Goal: Task Accomplishment & Management: Complete application form

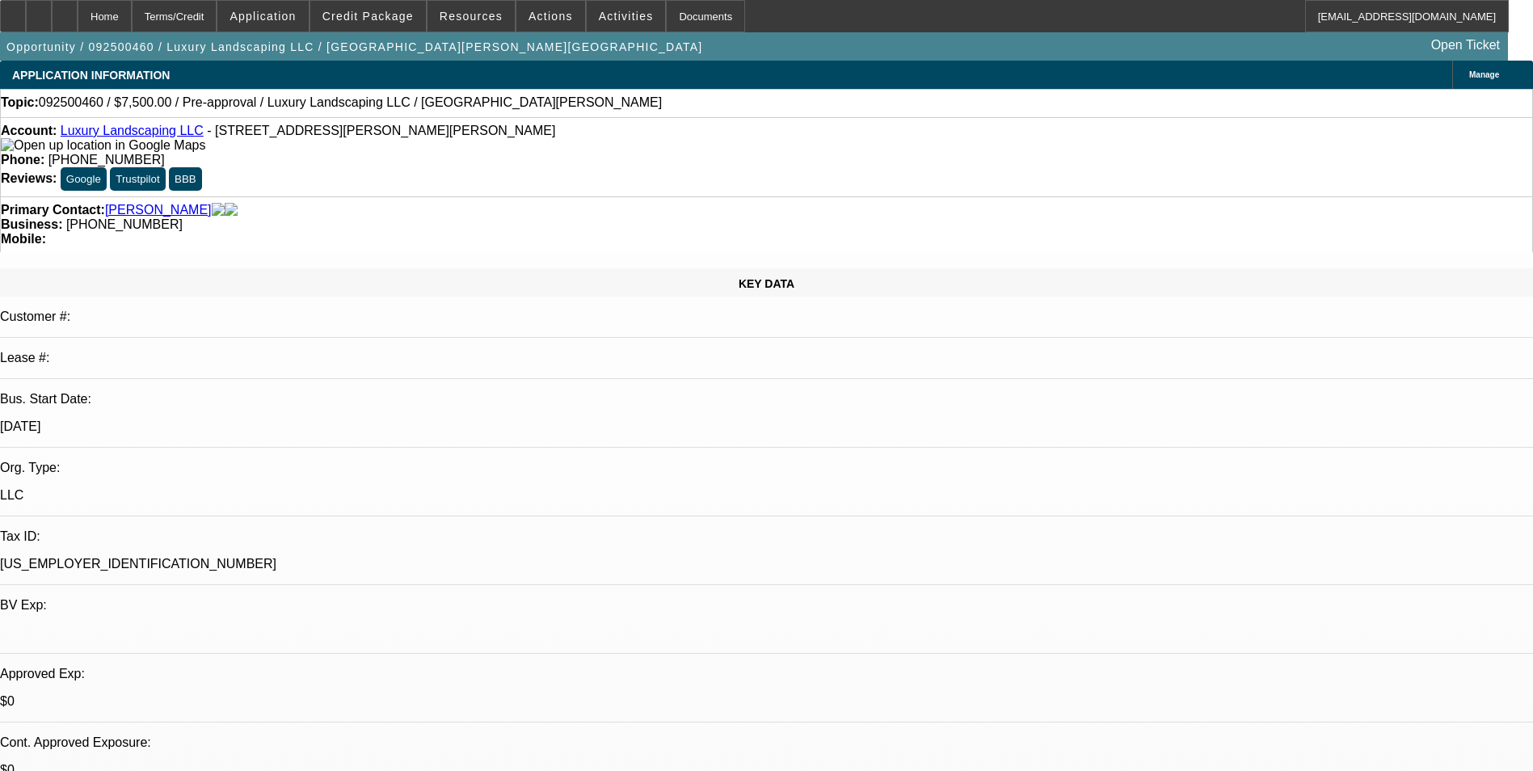
select select "0"
select select "2"
select select "0.1"
select select "4"
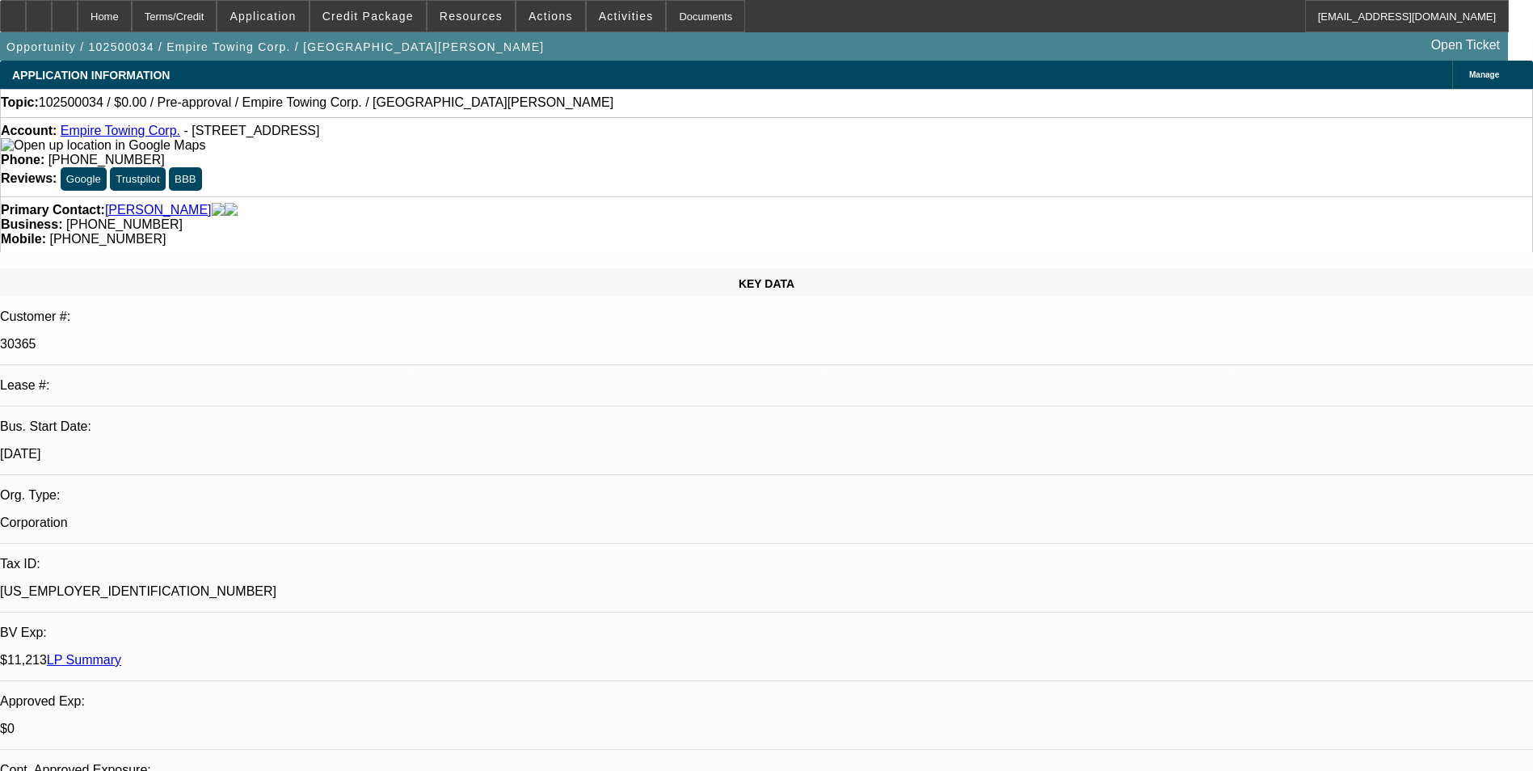
select select "0"
select select "2"
select select "0.1"
select select "4"
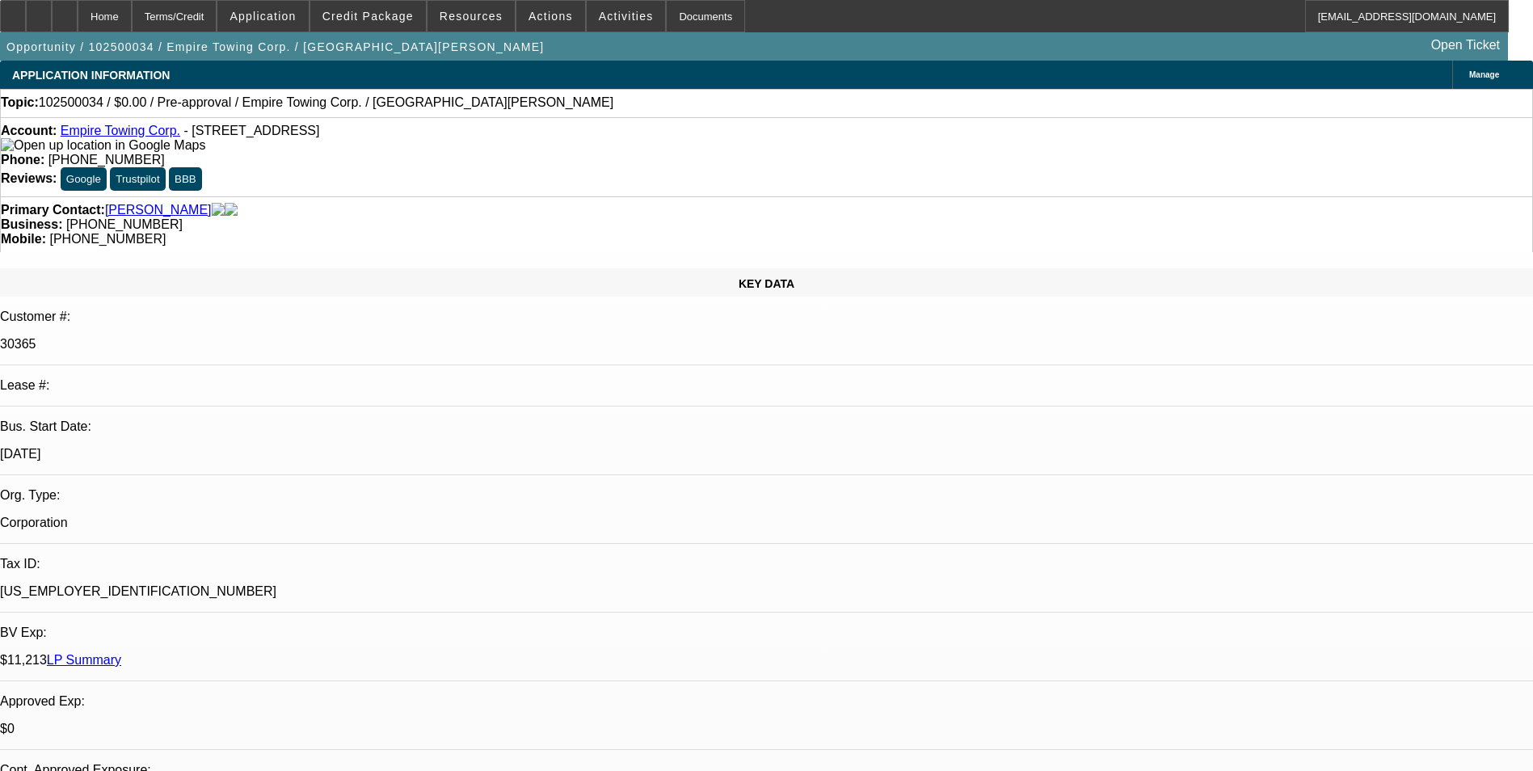
scroll to position [323, 0]
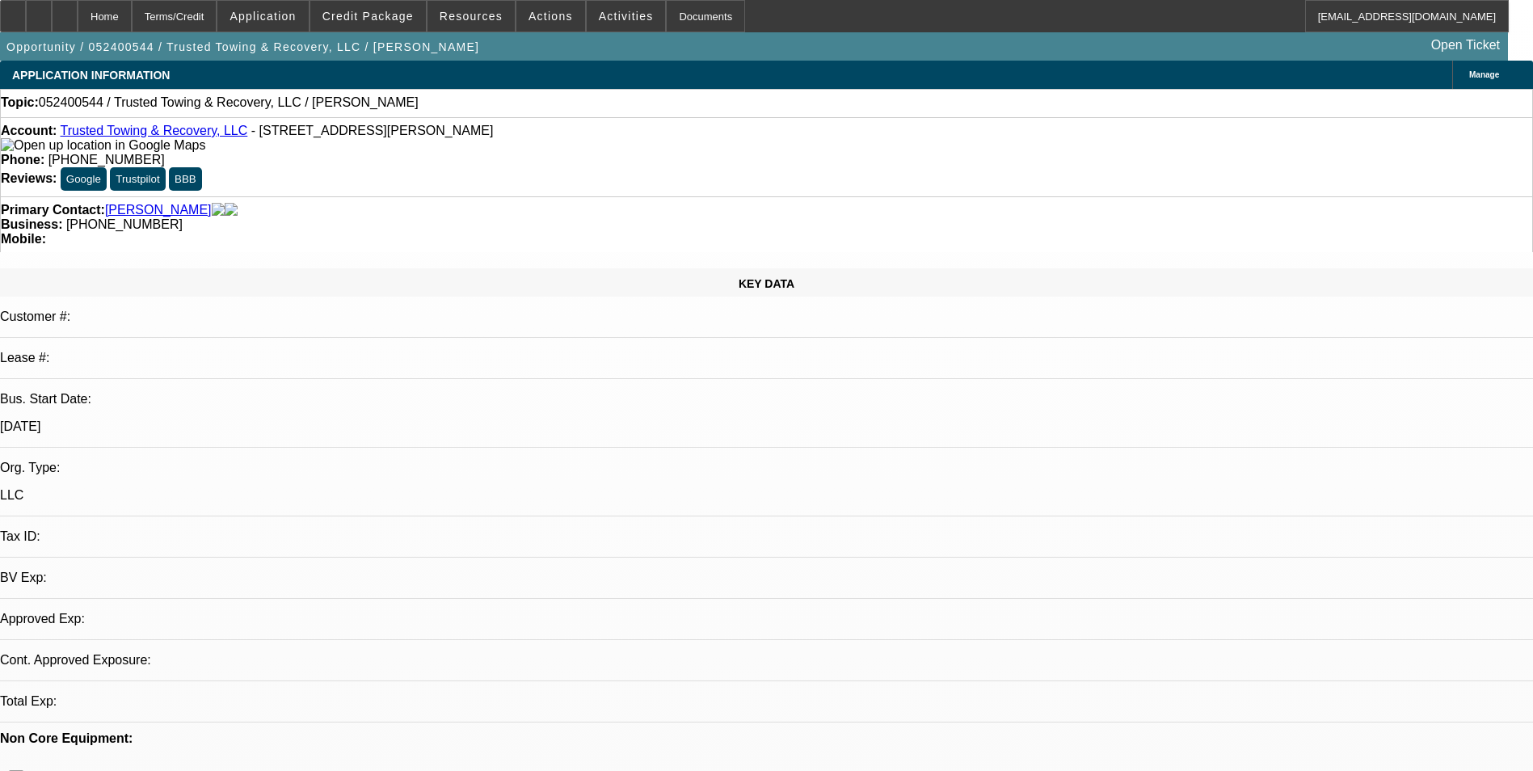
select select "0"
select select "2"
select select "0.1"
select select "4"
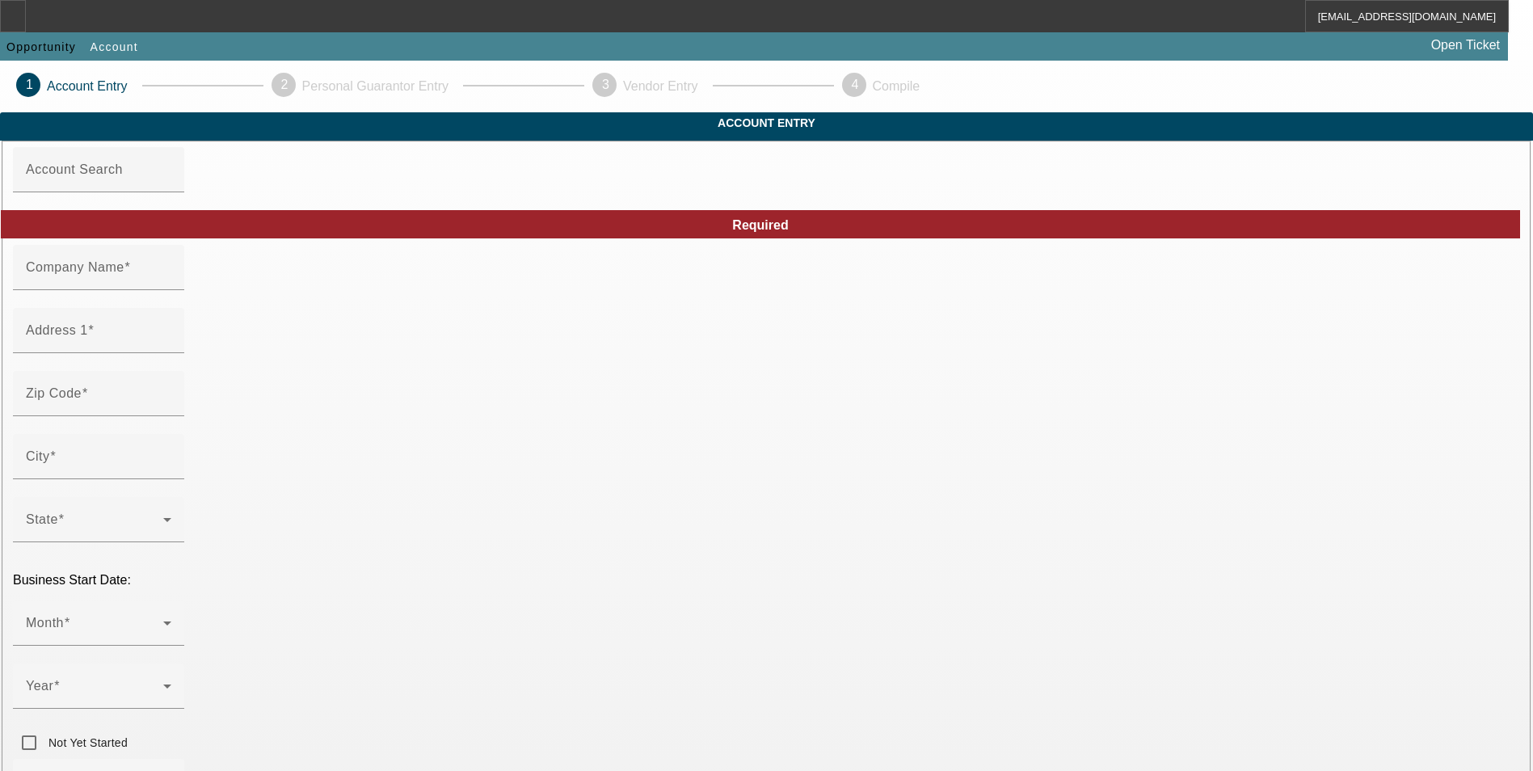
type input "Trusted Towing & Recovery, LLC"
type input "[STREET_ADDRESS][PERSON_NAME]"
type input "23838"
type input "Chesterfield"
type input "(804) 664-4692"
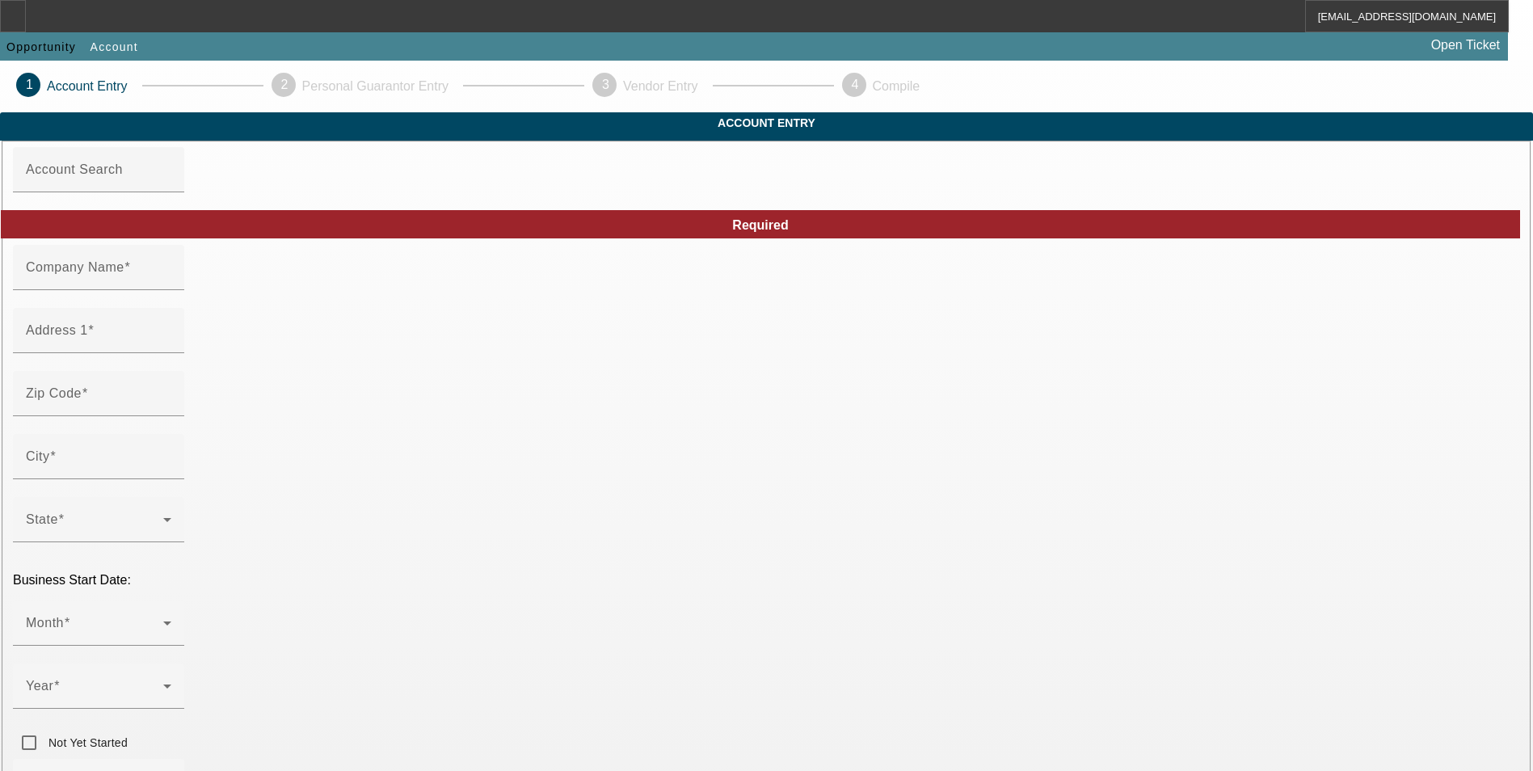
type input "trustedtowingandrecovery@yahoo.com"
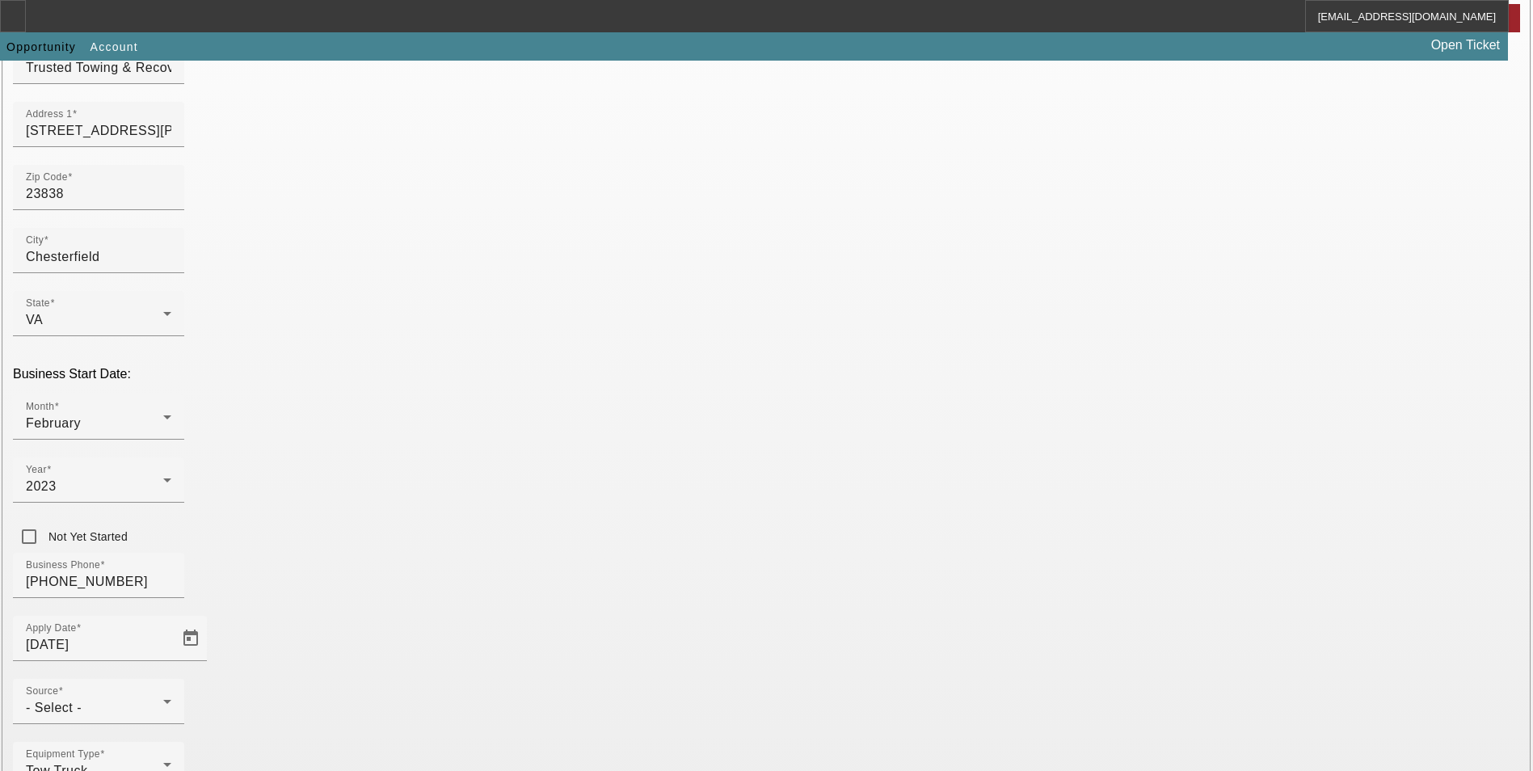
scroll to position [249, 0]
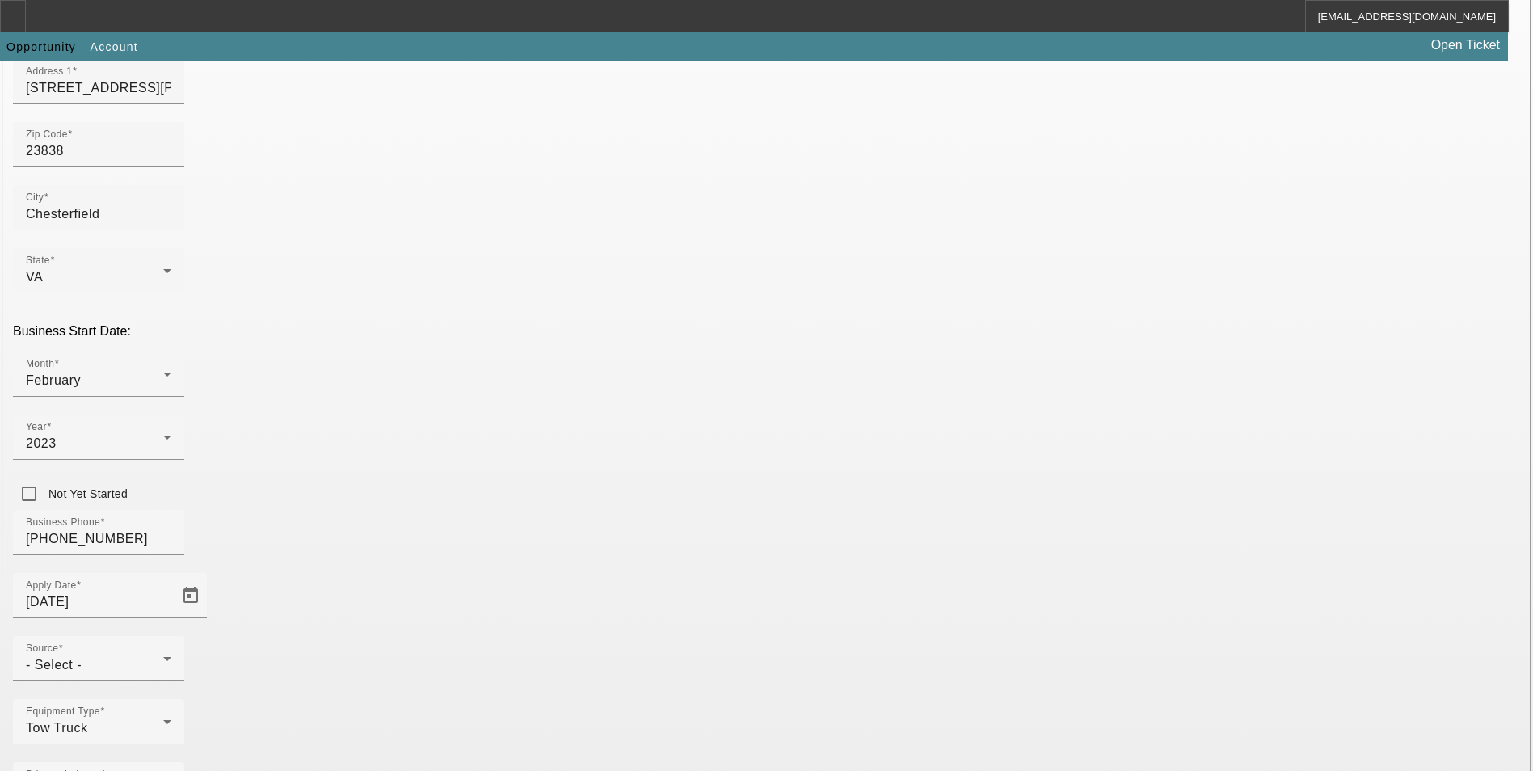
type input "922338760"
click at [171, 636] on div "Source - Select -" at bounding box center [98, 658] width 145 height 45
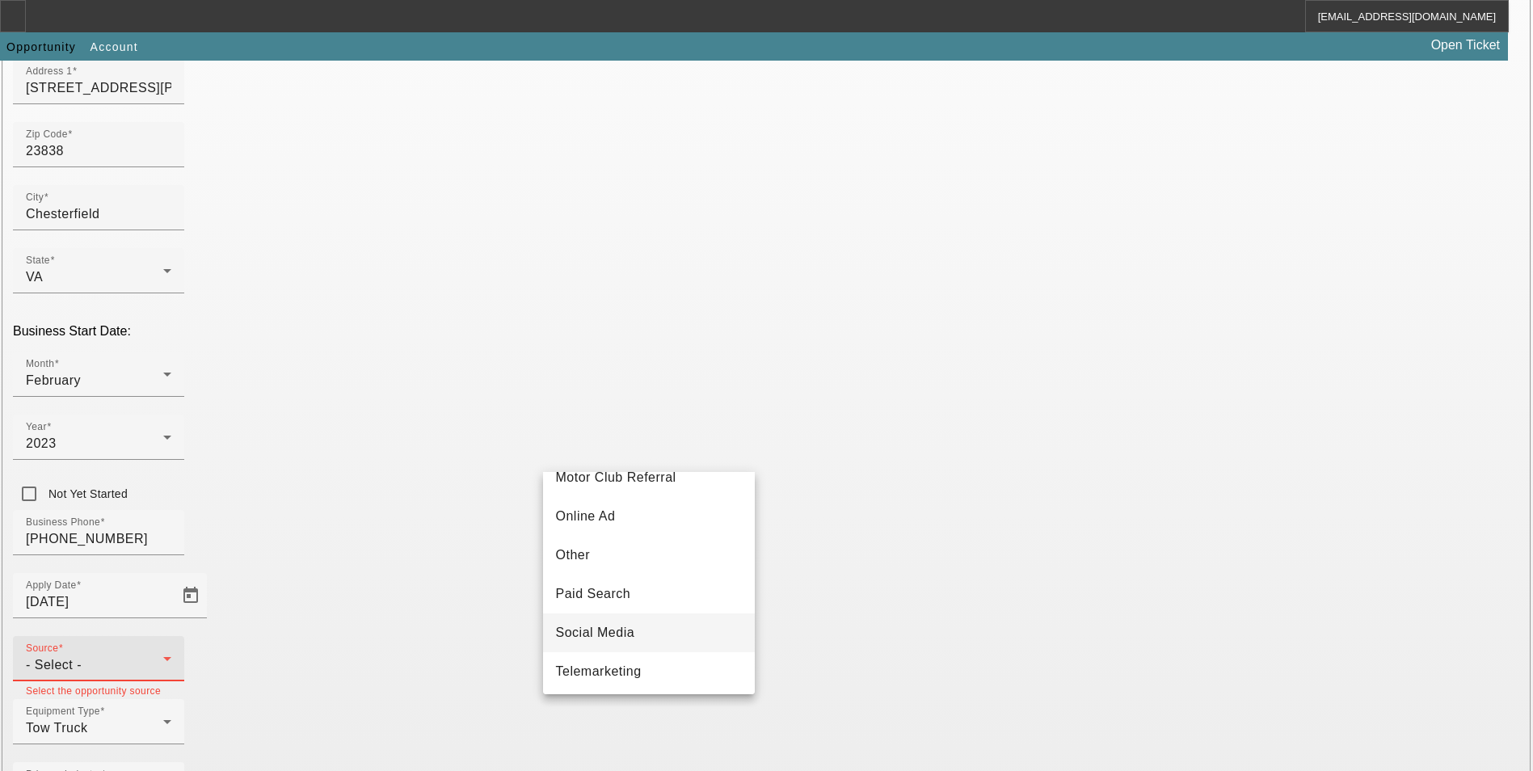
scroll to position [566, 0]
click at [659, 559] on mat-option "Telemarketing" at bounding box center [649, 552] width 212 height 39
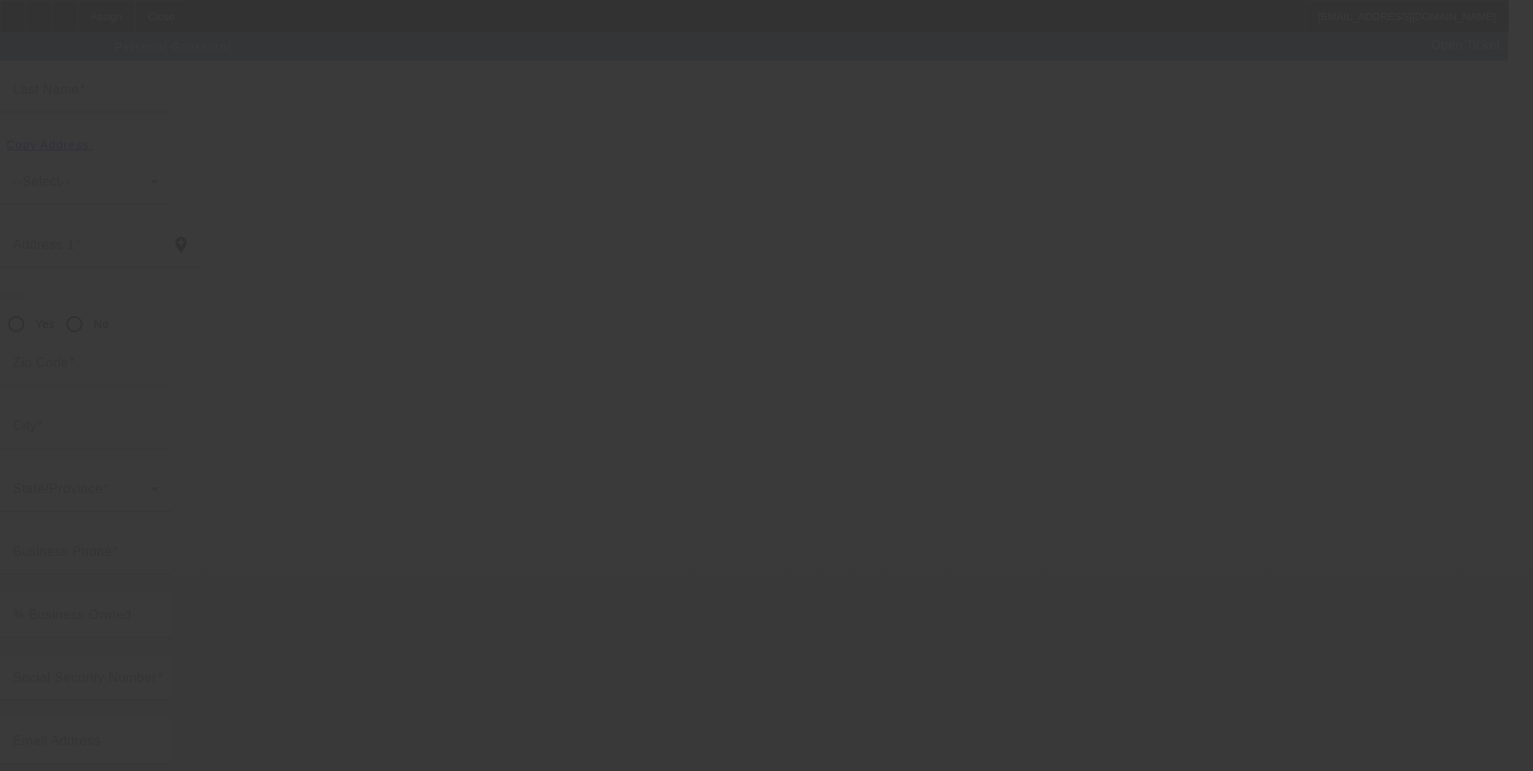
scroll to position [19, 0]
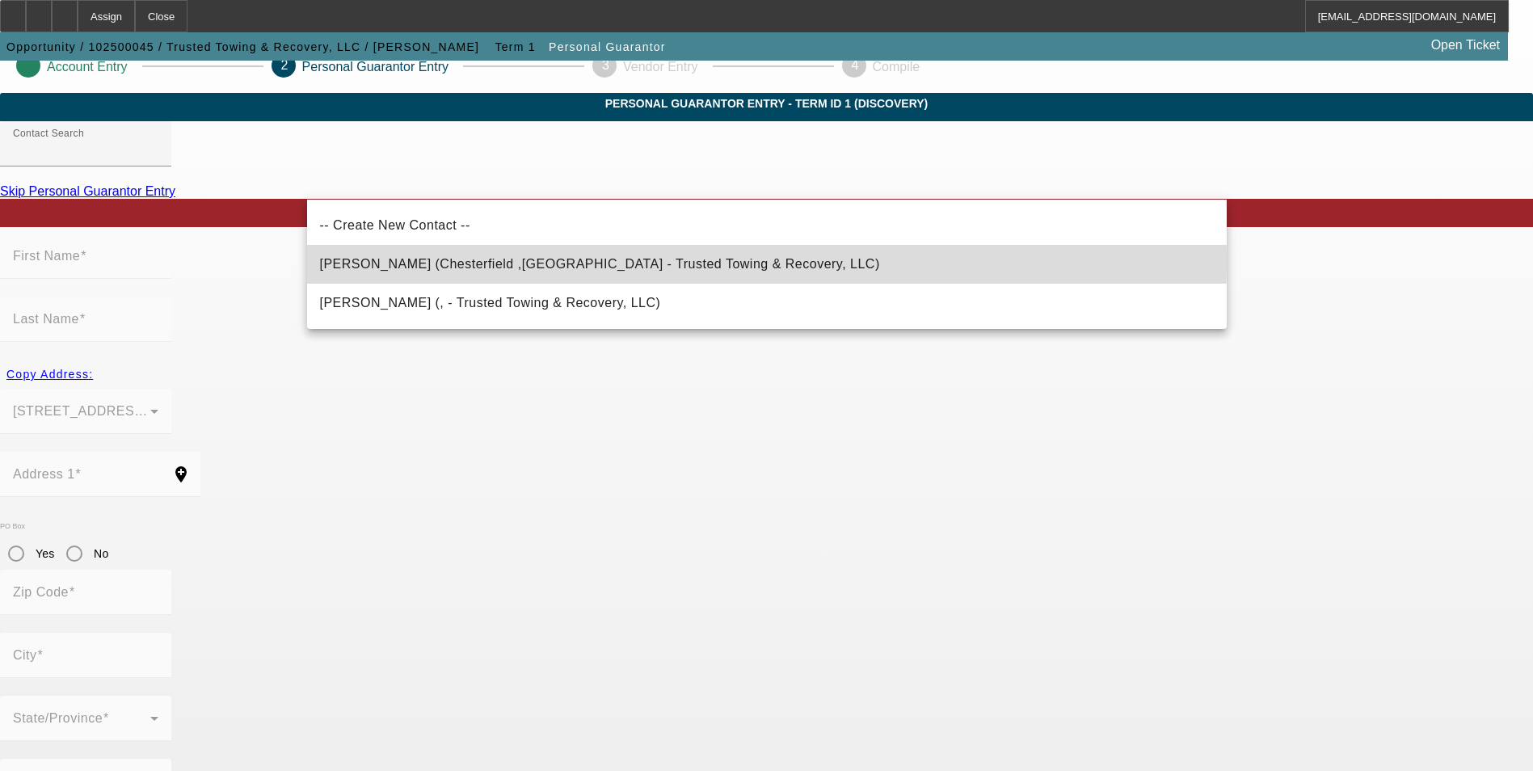
click at [571, 259] on span "Fecteau, Shawn (Chesterfield ,VA - Trusted Towing & Recovery, LLC)" at bounding box center [600, 264] width 560 height 14
type input "Fecteau, Shawn (Chesterfield ,VA - Trusted Towing & Recovery, LLC)"
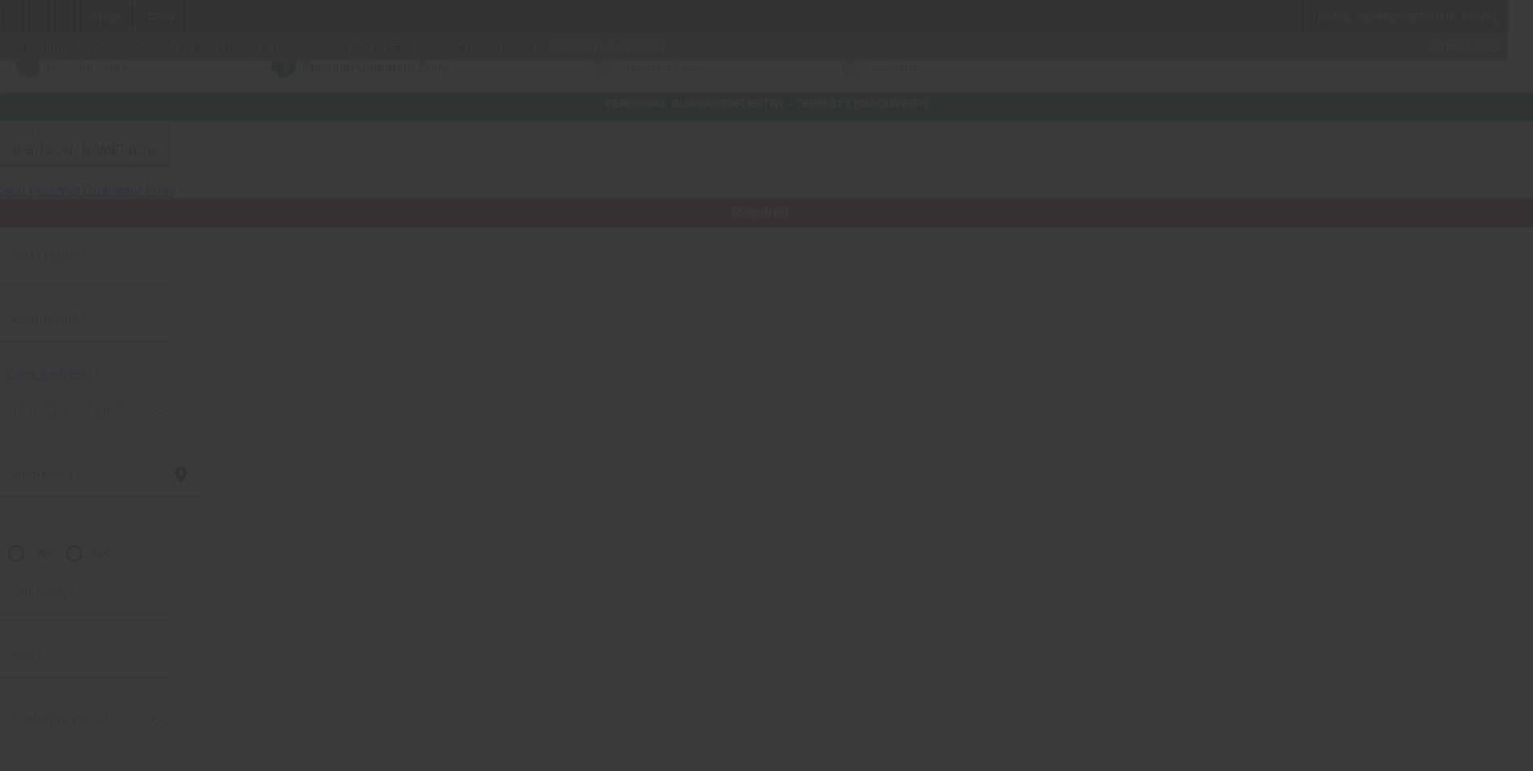
type input "Shawn"
type input "Fecteau"
type input "12700 Nash Rd"
radio input "true"
type input "23838"
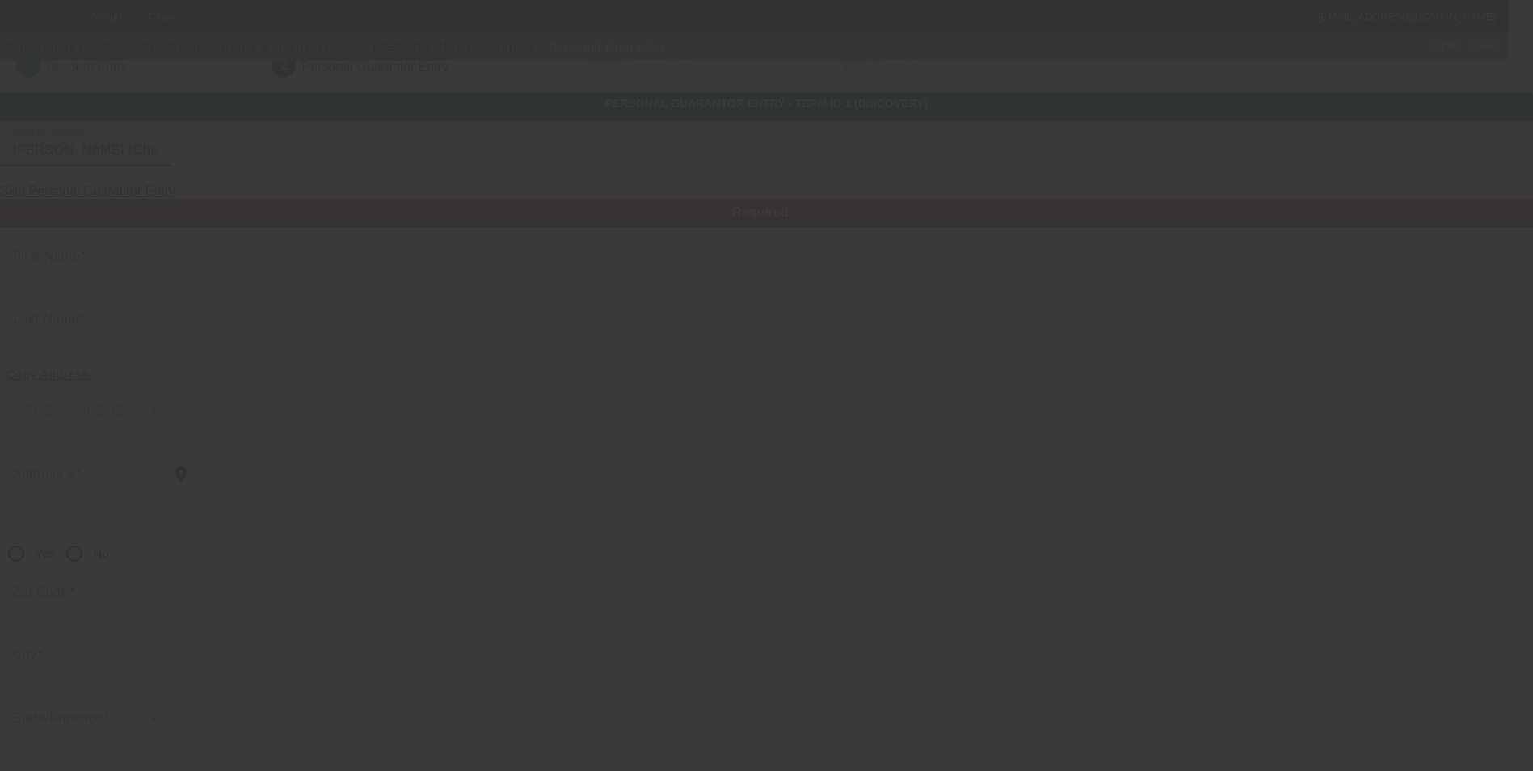
type input "Chesterfield"
type input "[PHONE_NUMBER]"
type input "100"
type input "004-94-5412"
type input "trustedtowingandrecovery@yahoo.com"
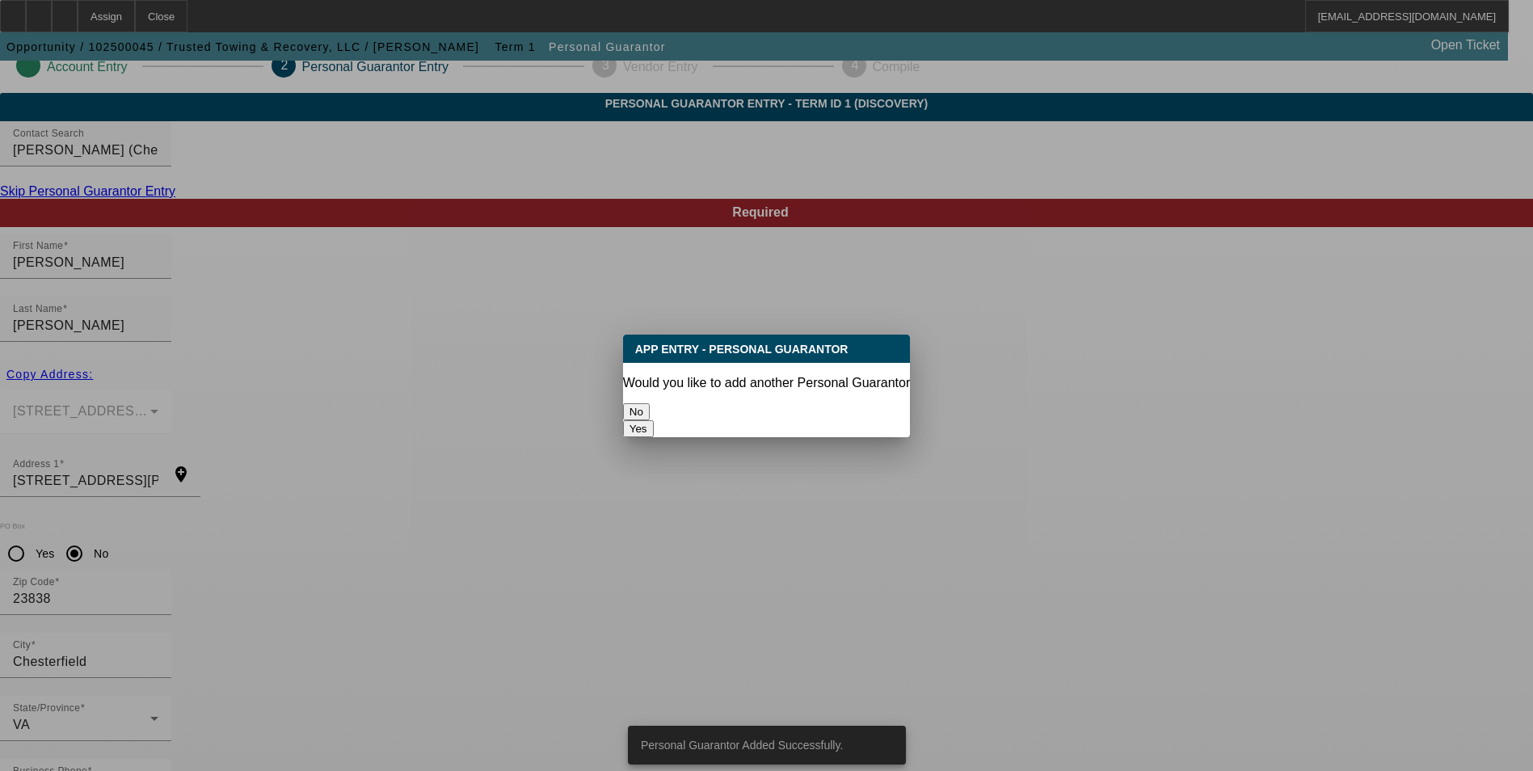
scroll to position [0, 0]
click at [650, 403] on button "No" at bounding box center [636, 411] width 27 height 17
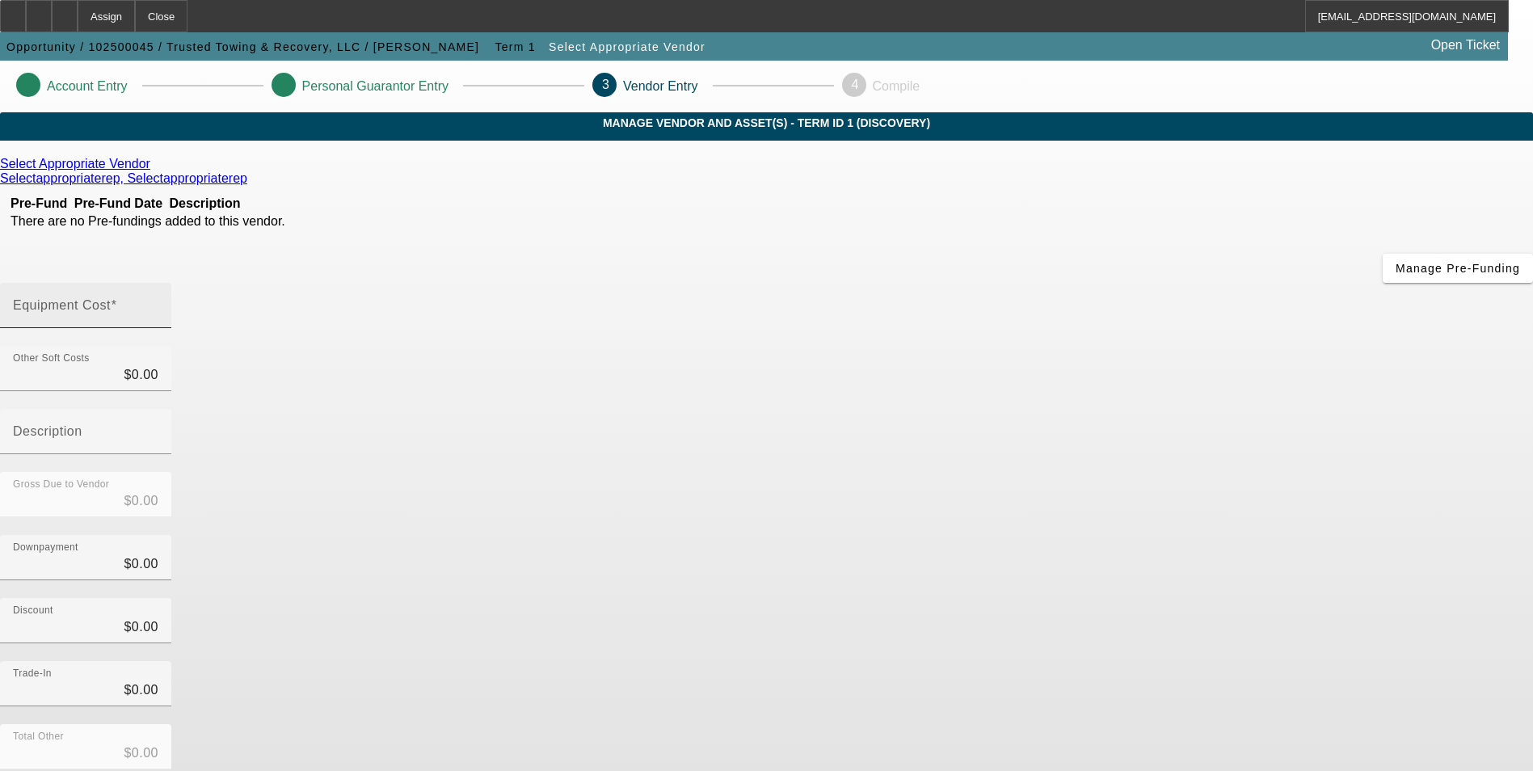
click at [111, 298] on mat-label "Equipment Cost" at bounding box center [62, 305] width 98 height 14
click at [158, 302] on input "Equipment Cost" at bounding box center [85, 311] width 145 height 19
type input "4"
type input "$4.00"
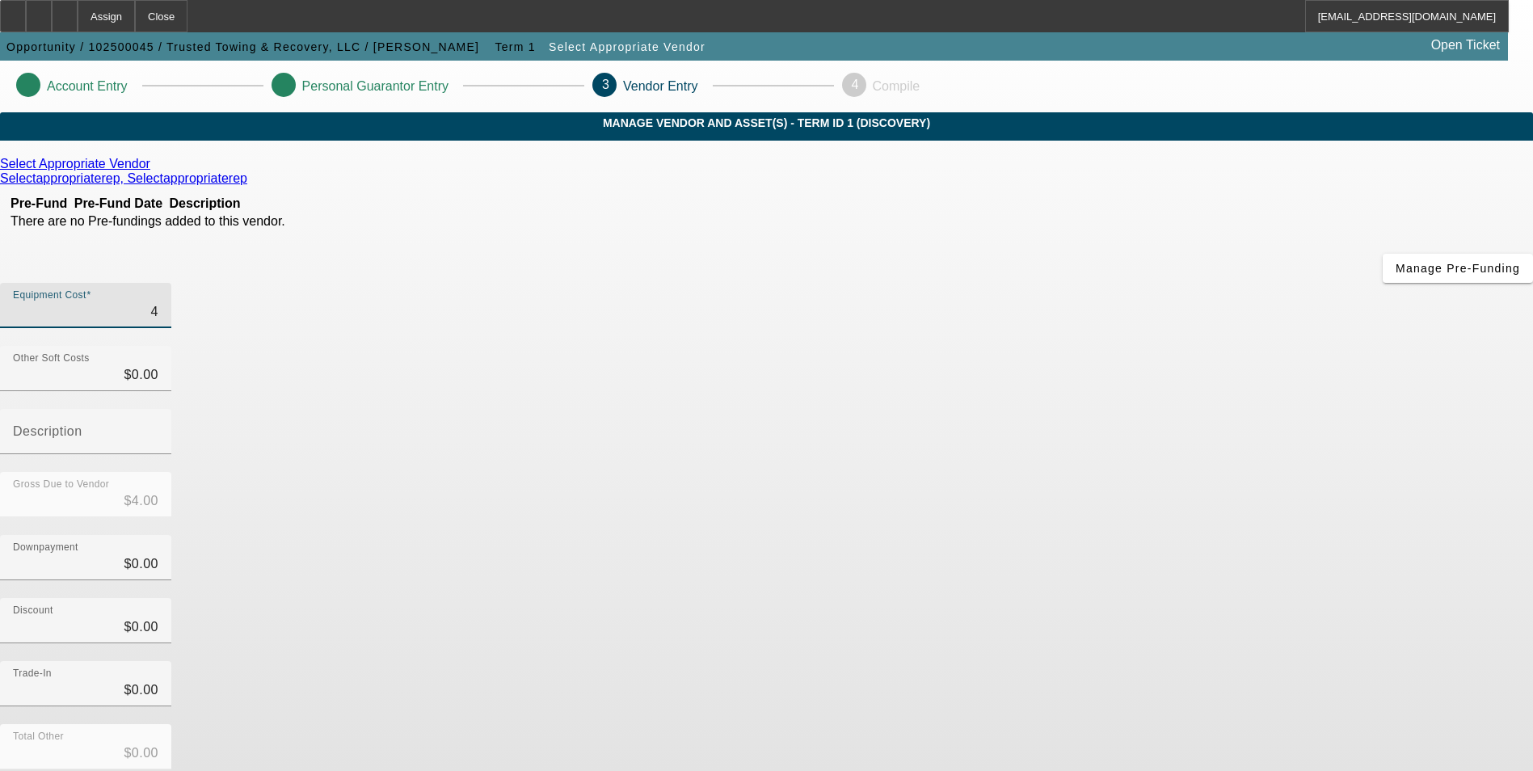
type input "40"
type input "$40.00"
type input "400"
type input "$400.00"
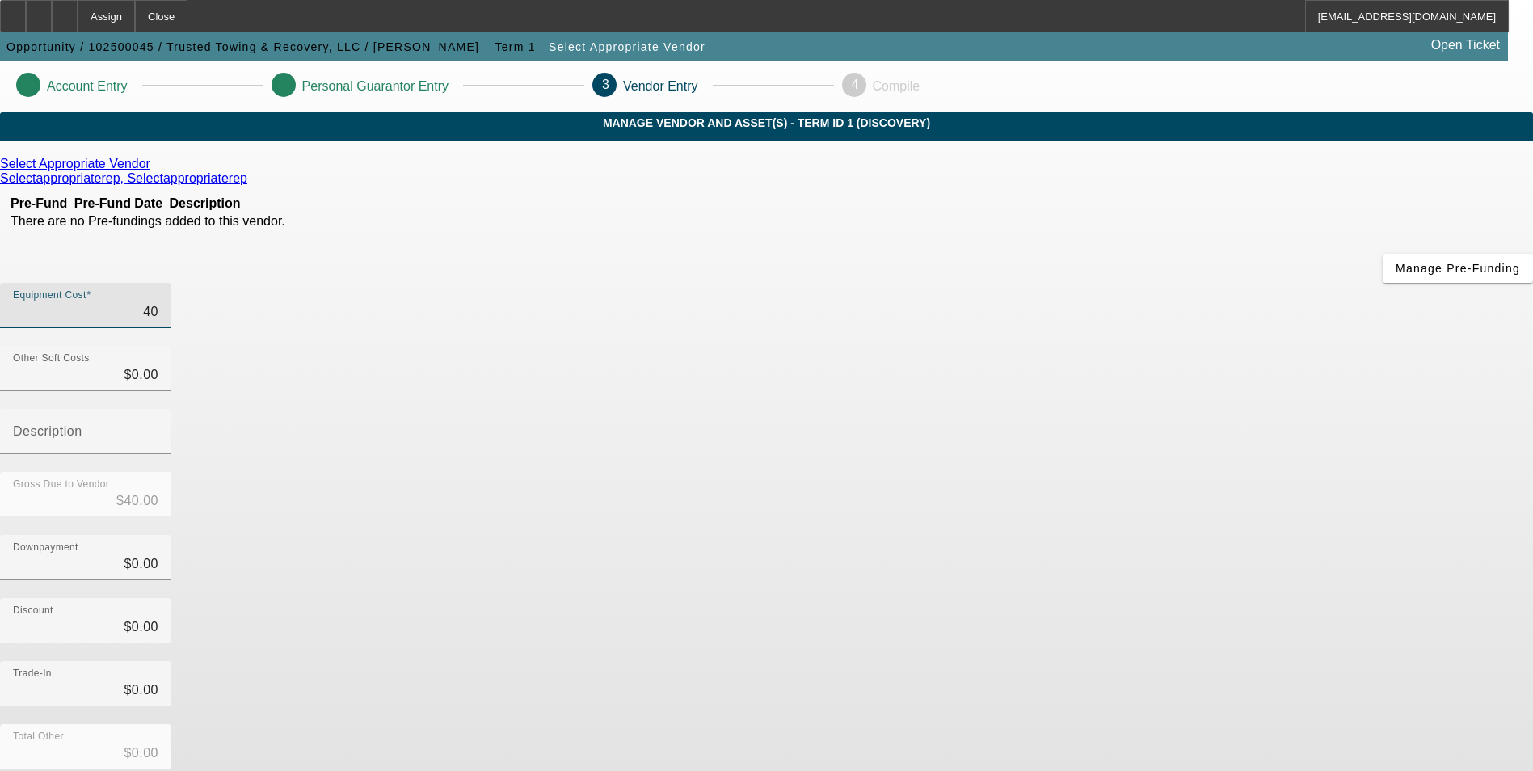
type input "$400.00"
type input "4000"
type input "$4,000.00"
type input "40000"
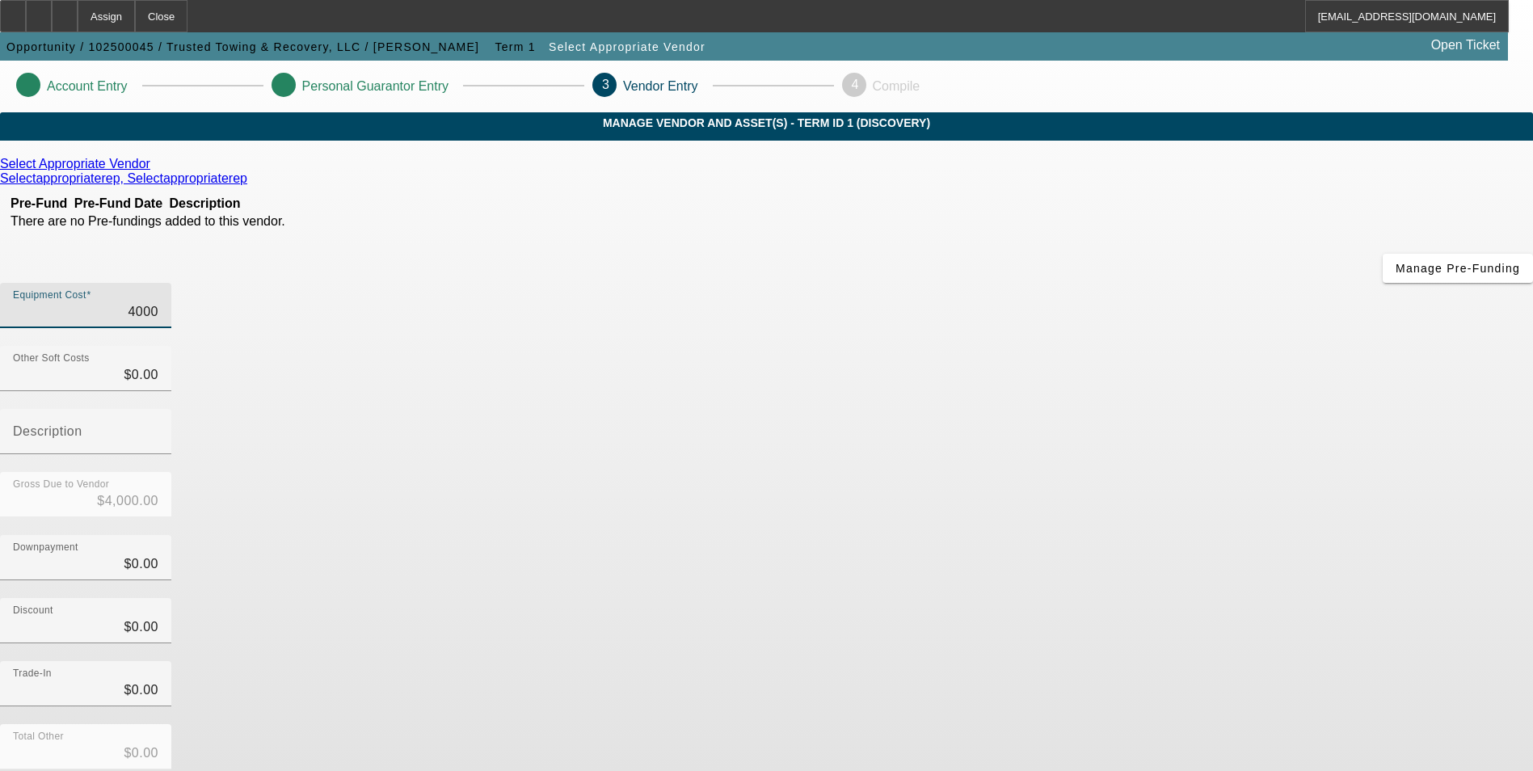
type input "$40,000.00"
click at [154, 171] on icon at bounding box center [154, 164] width 0 height 14
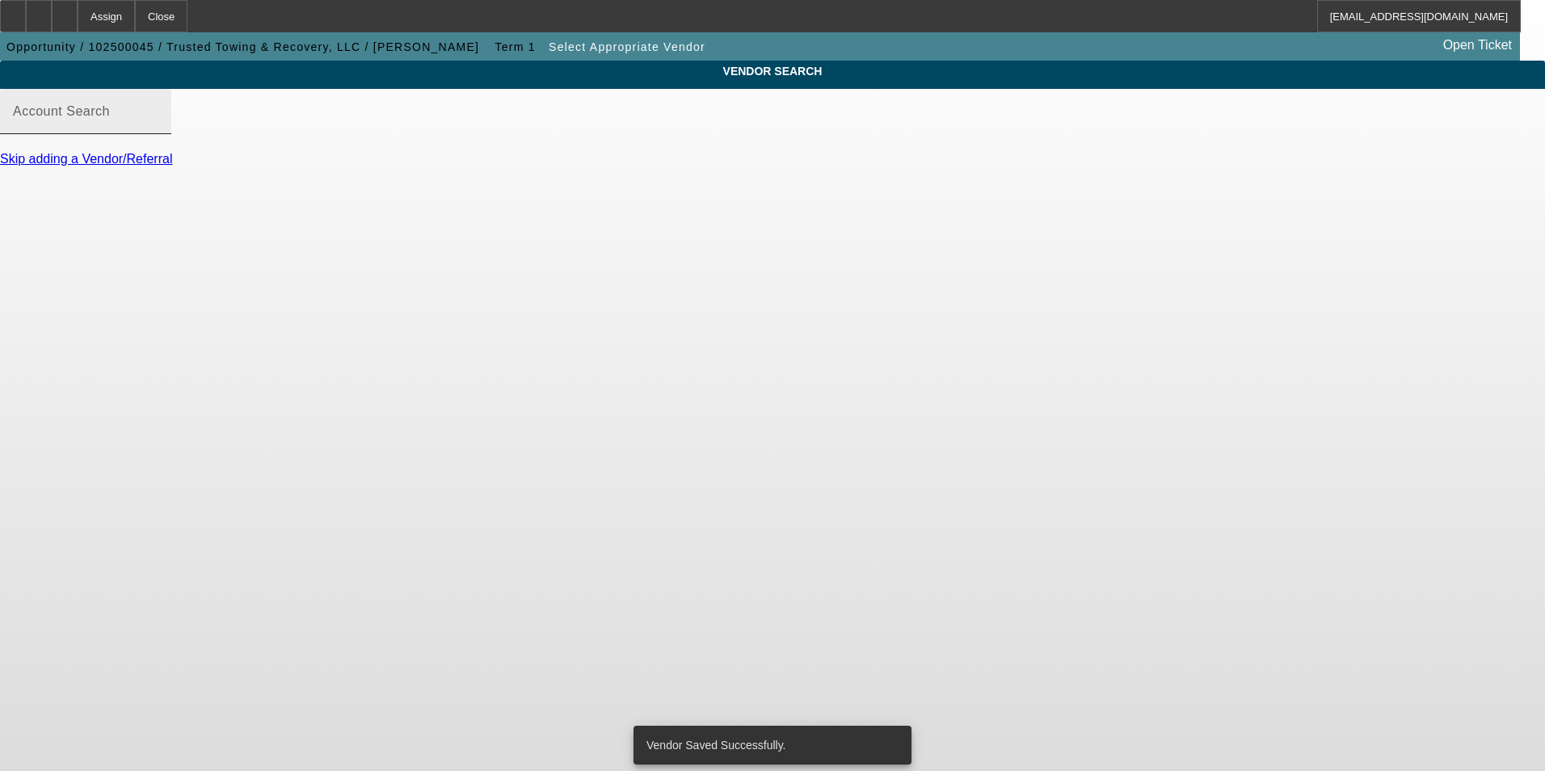
click at [158, 128] on input "Account Search" at bounding box center [85, 117] width 145 height 19
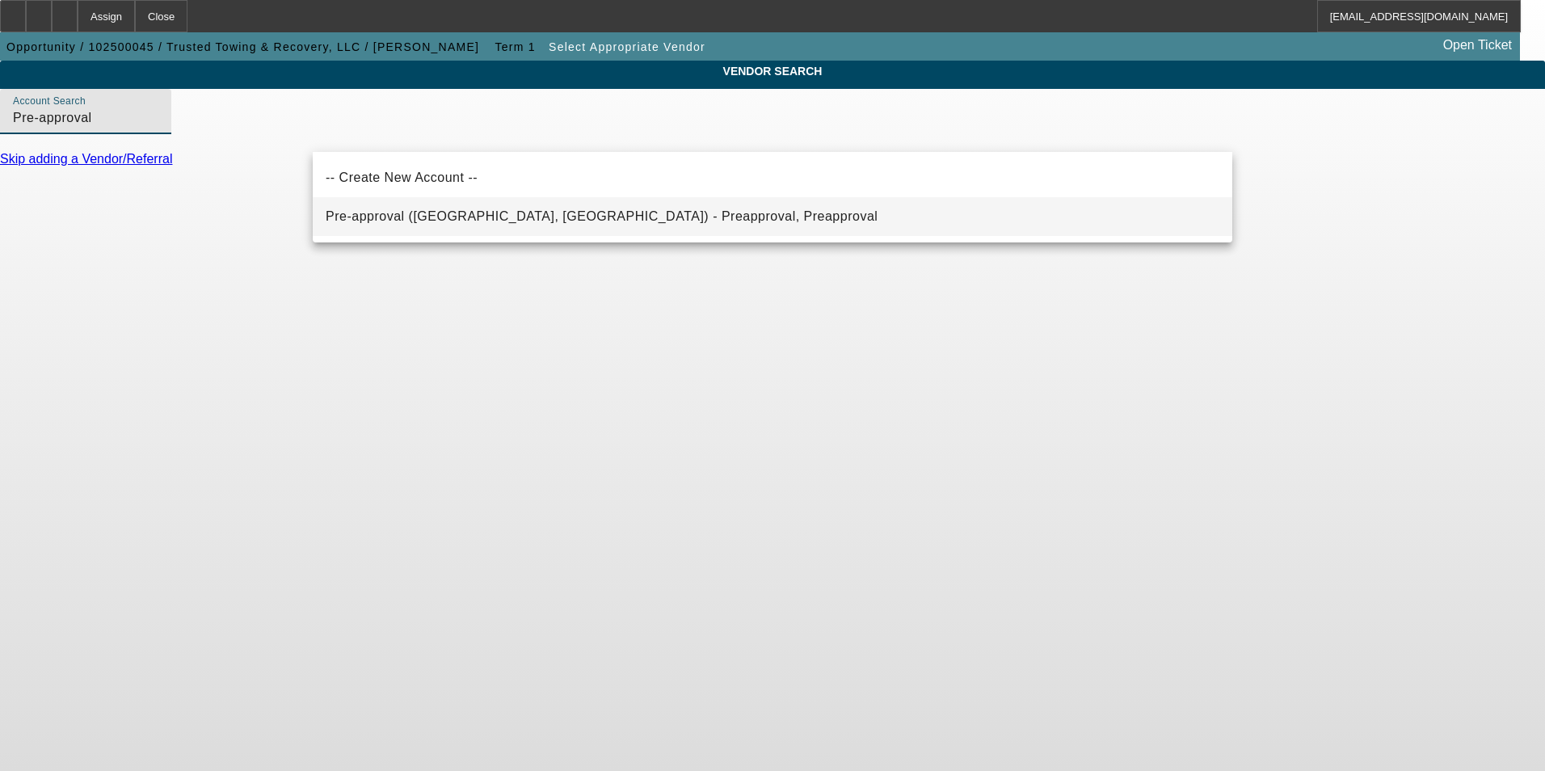
click at [463, 219] on span "Pre-approval (Northbrook, IL) - Preapproval, Preapproval" at bounding box center [602, 216] width 552 height 14
type input "Pre-approval (Northbrook, IL) - Preapproval, Preapproval"
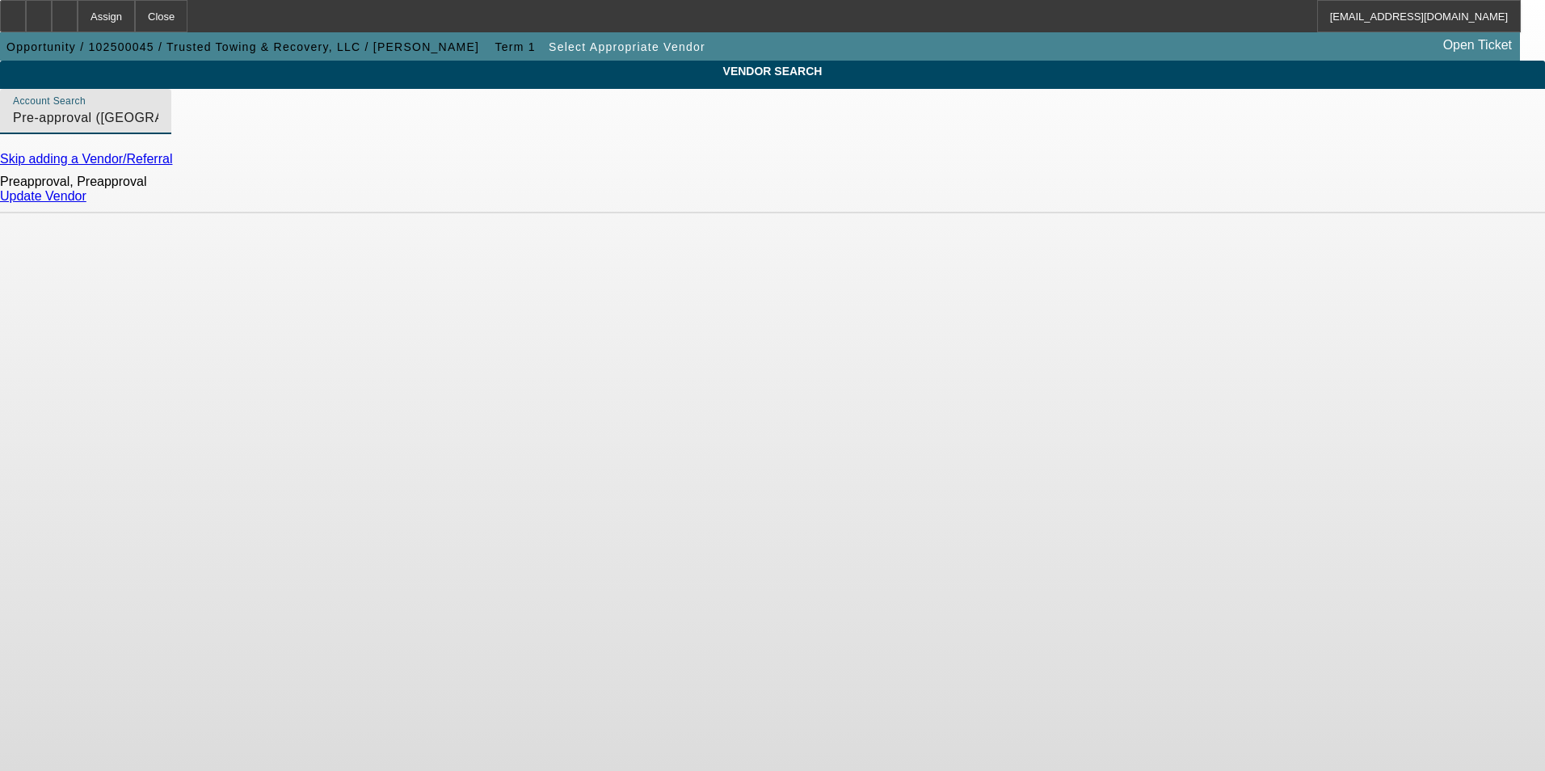
click at [1212, 204] on div "Update Vendor" at bounding box center [772, 196] width 1545 height 15
click at [86, 203] on link "Update Vendor" at bounding box center [43, 196] width 86 height 14
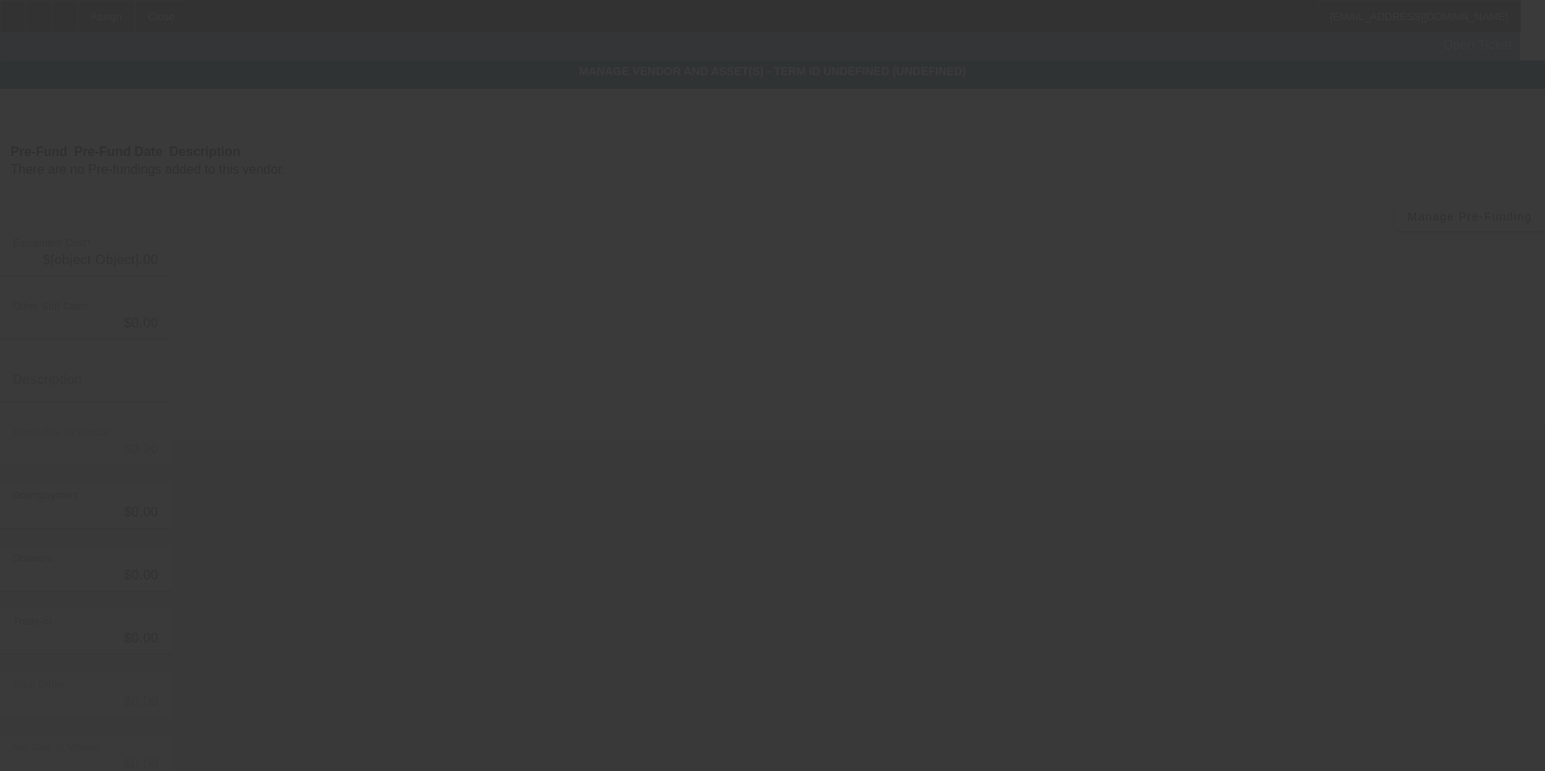
type input "$40,000.00"
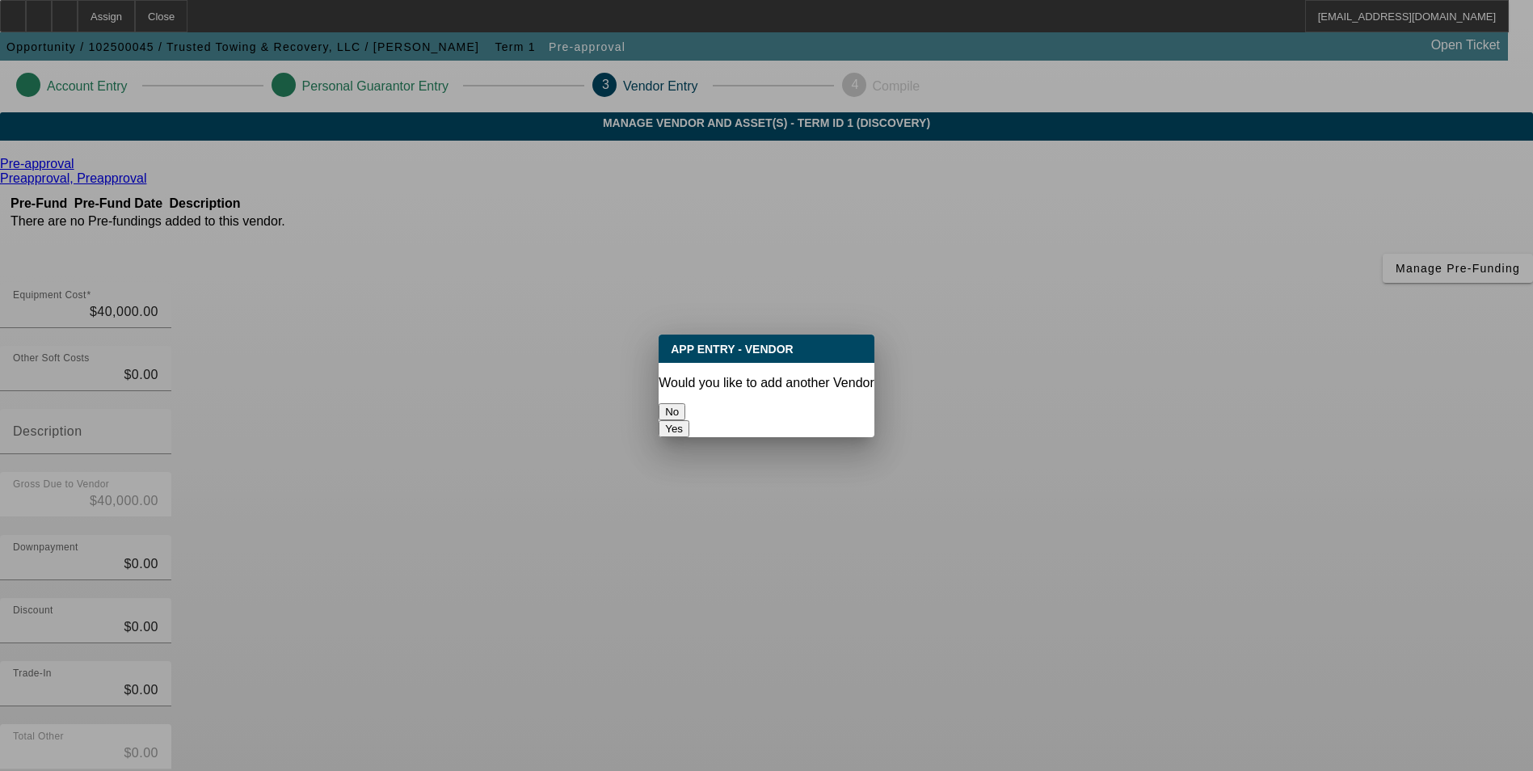
click at [685, 403] on button "No" at bounding box center [672, 411] width 27 height 17
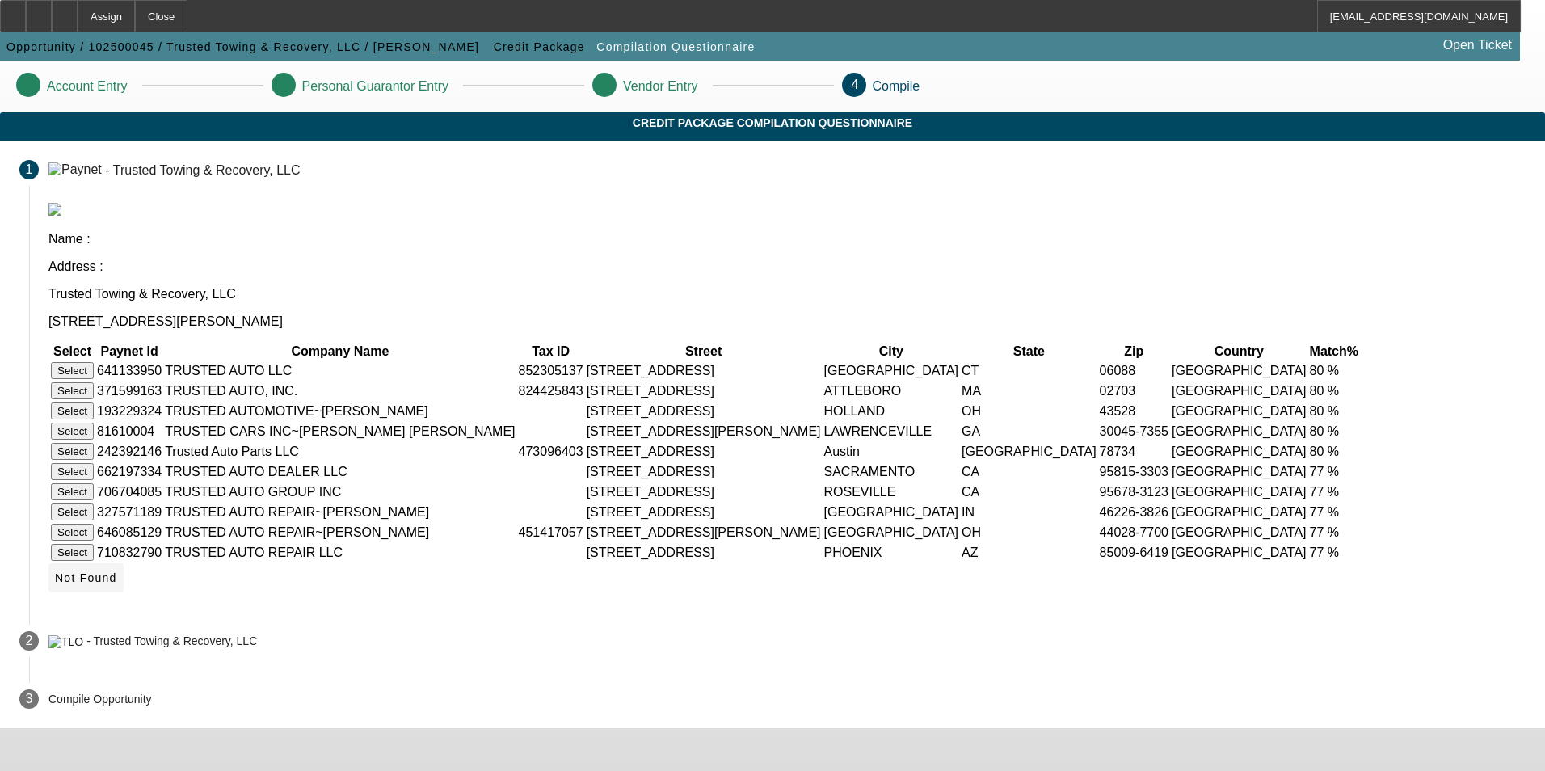
click at [117, 571] on span "Not Found" at bounding box center [86, 577] width 62 height 13
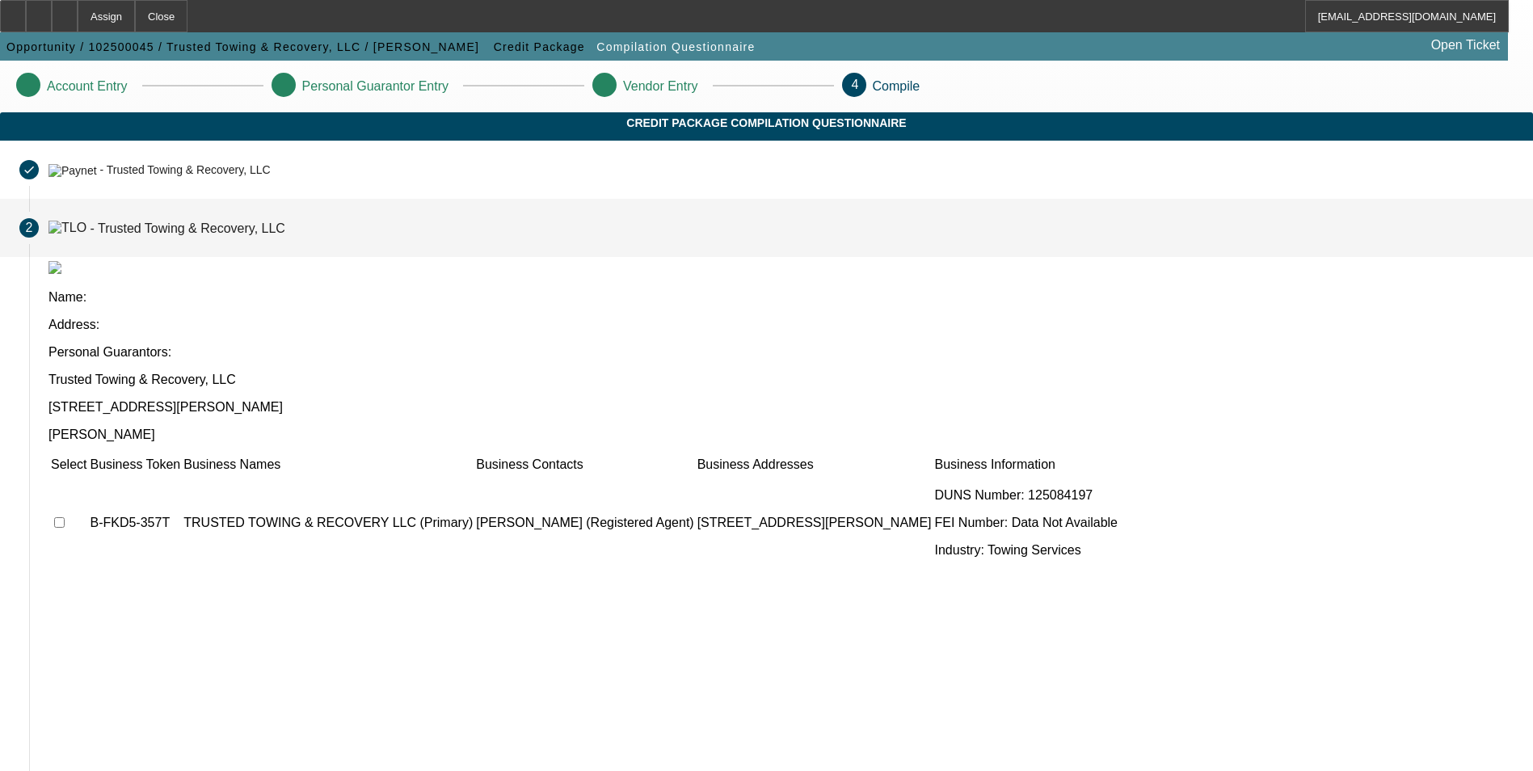
click at [65, 517] on input "checkbox" at bounding box center [59, 522] width 11 height 11
checkbox input "true"
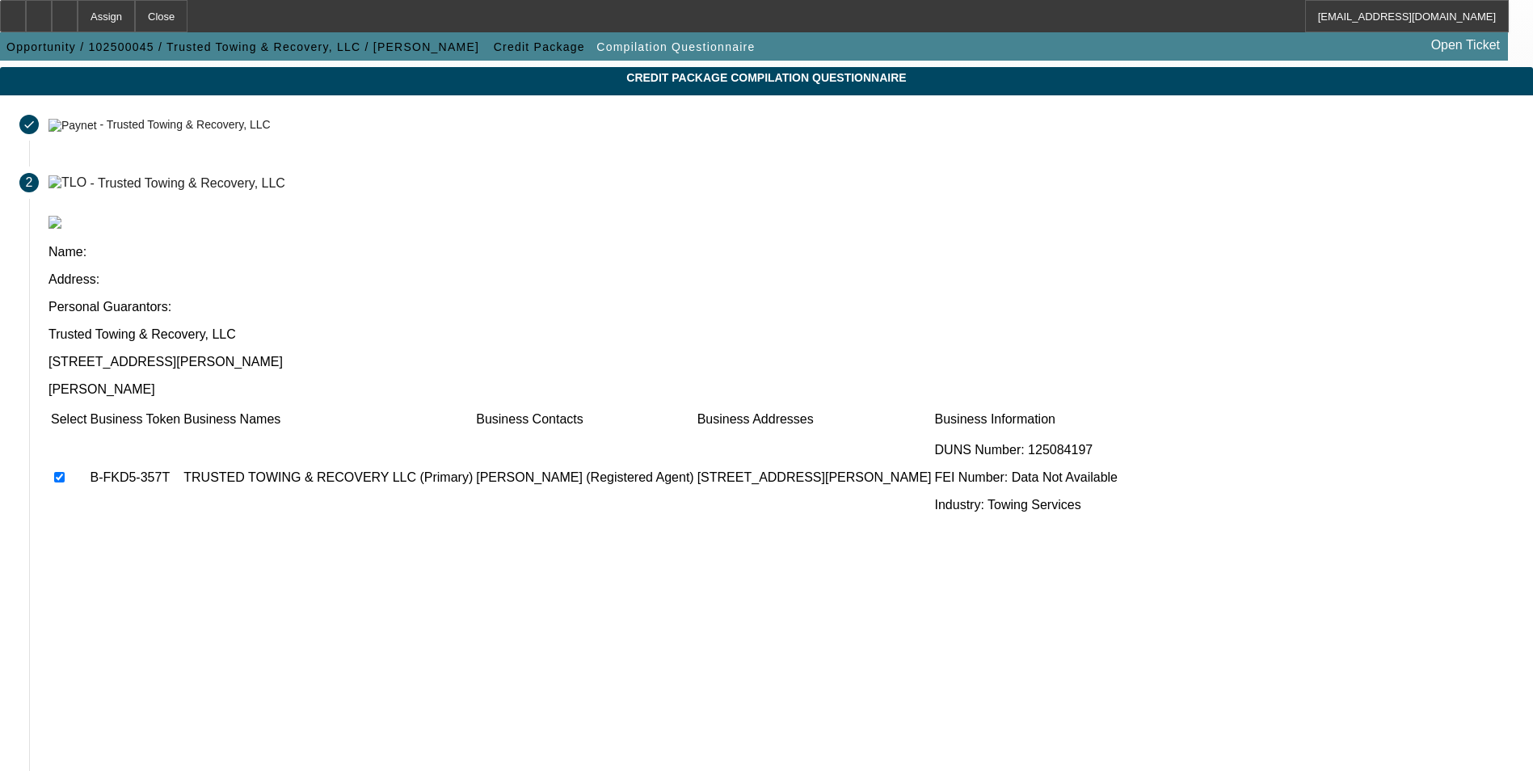
scroll to position [123, 0]
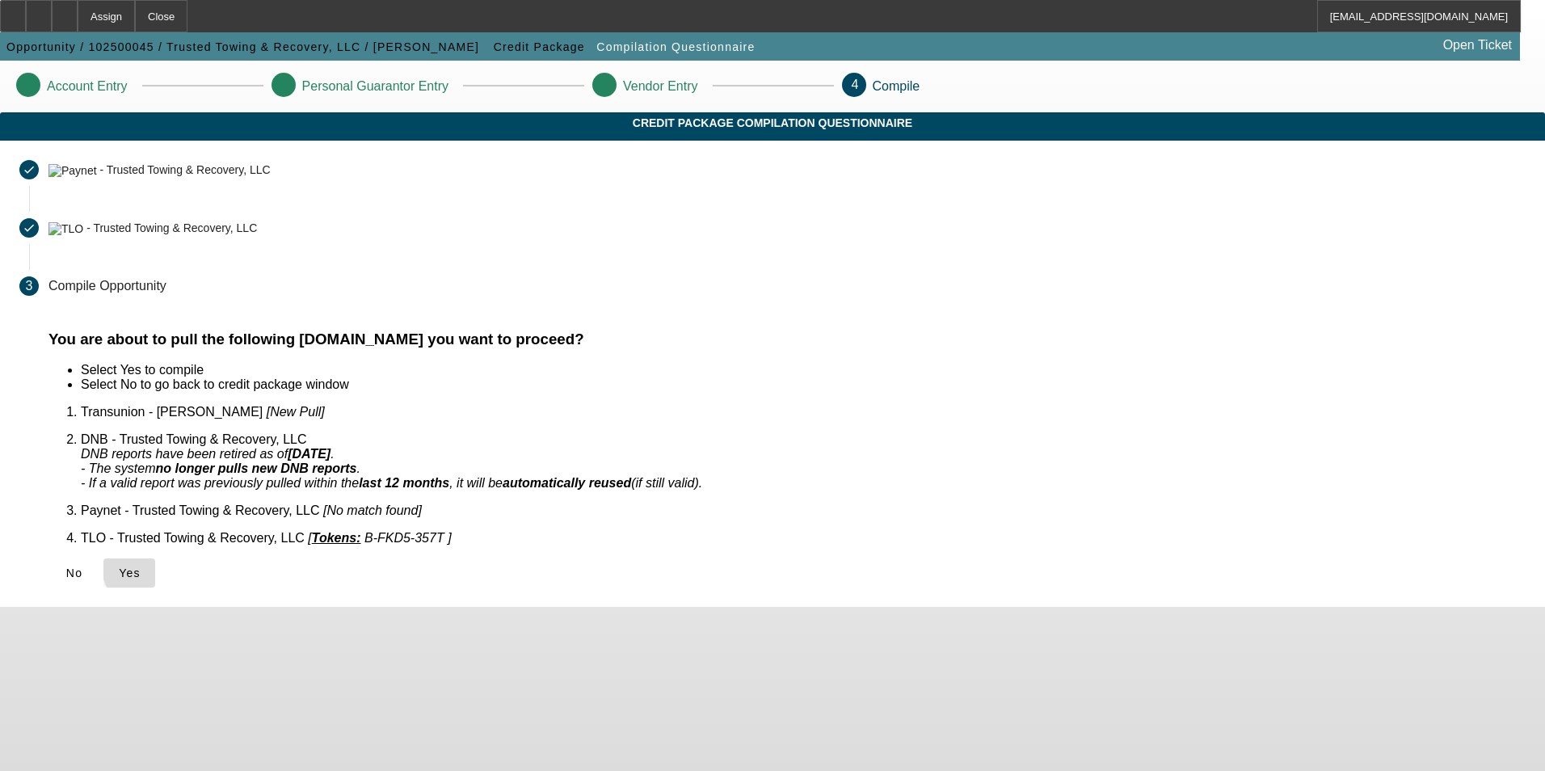
click at [141, 567] on span "Yes" at bounding box center [130, 573] width 22 height 13
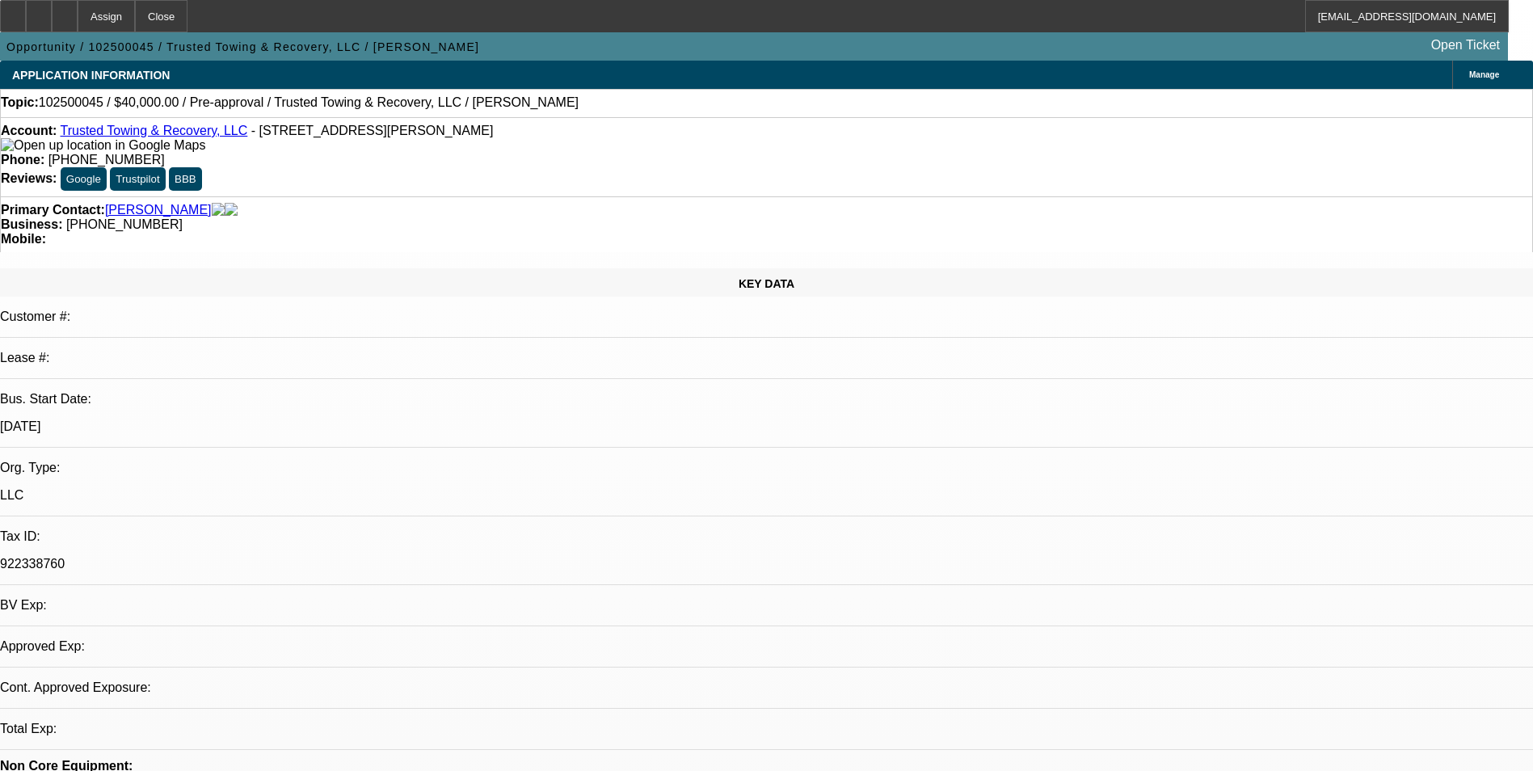
select select "0"
select select "2"
select select "0.1"
select select "1"
select select "2"
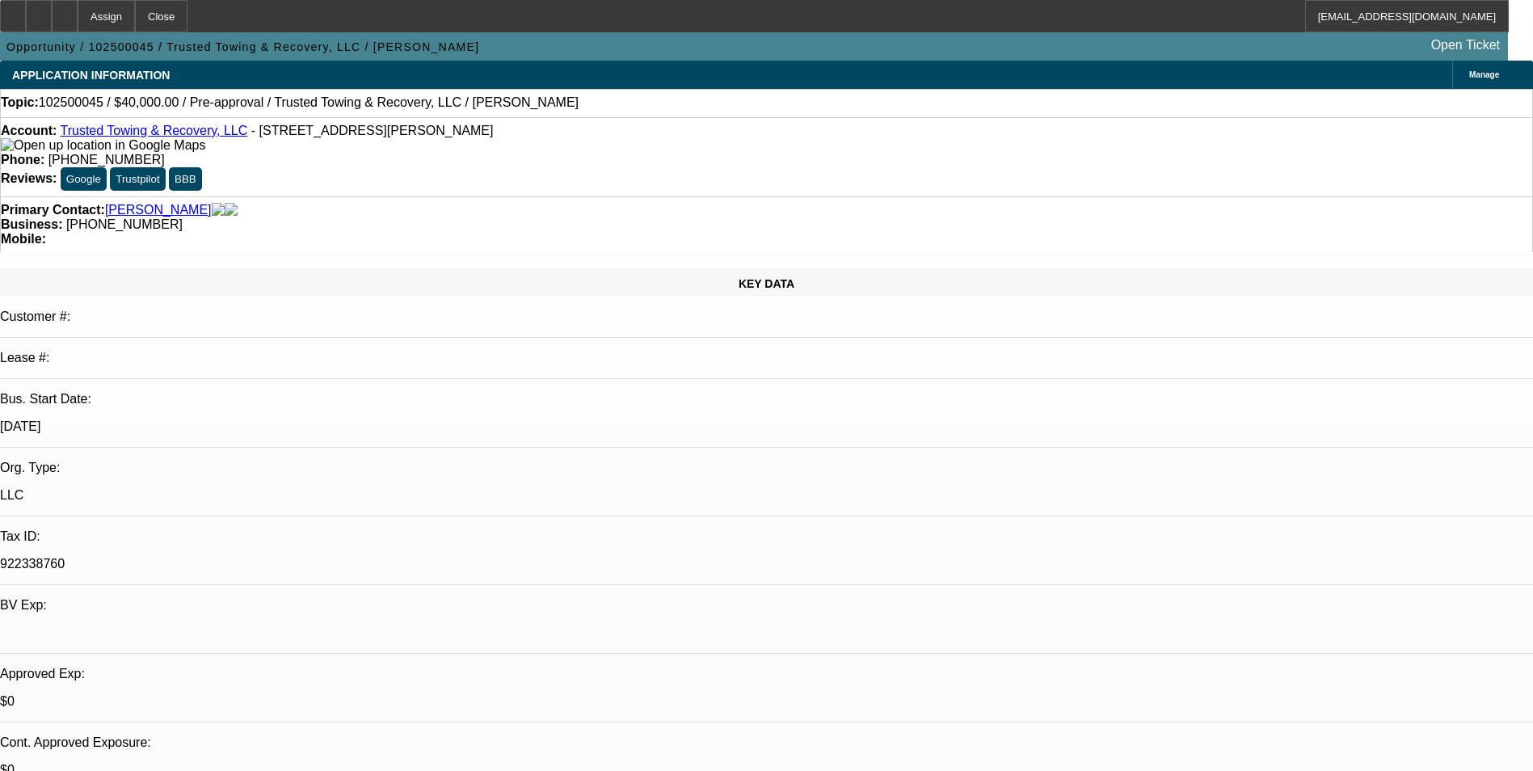
select select "4"
click at [78, 14] on div at bounding box center [65, 16] width 26 height 32
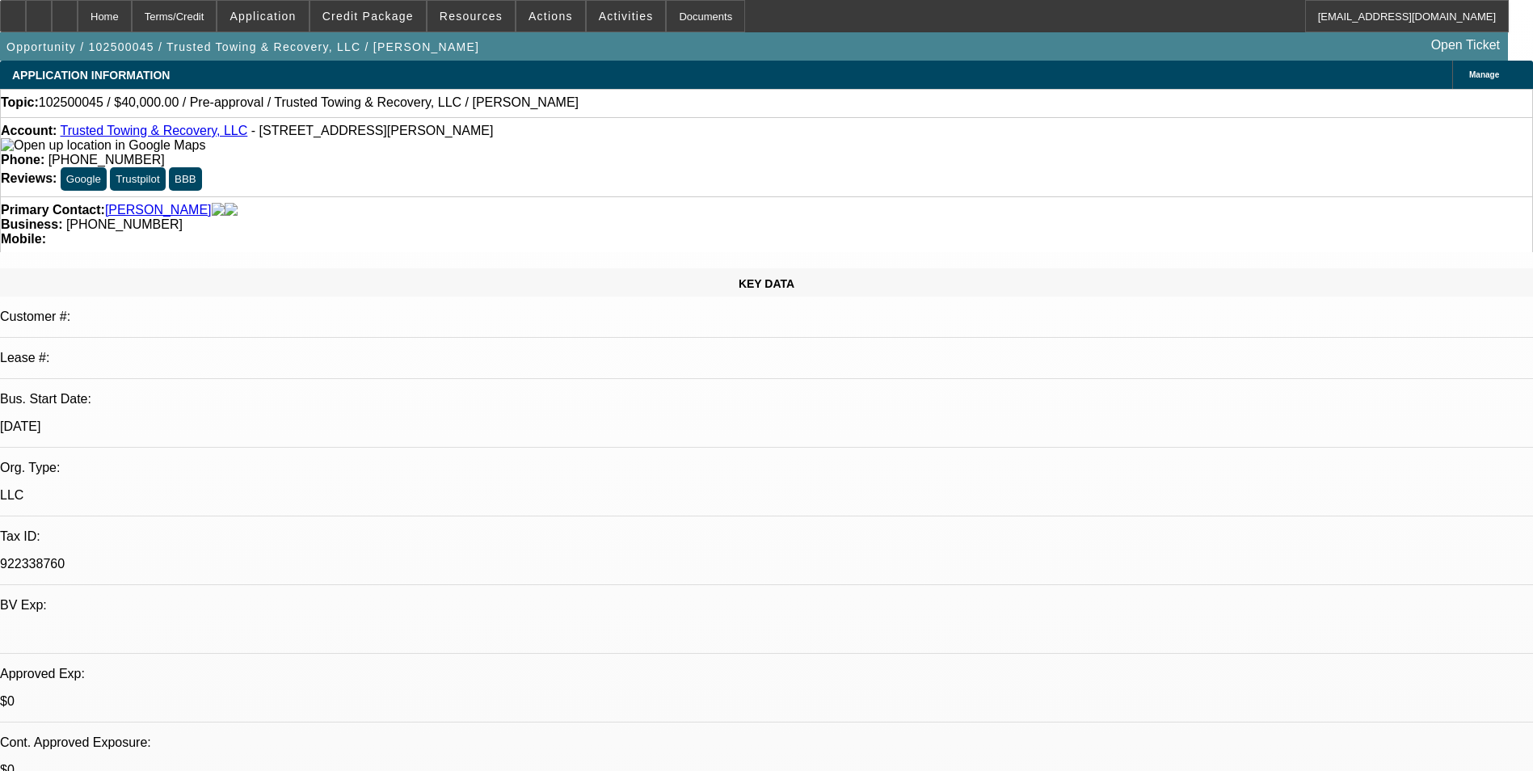
select select "0"
select select "2"
select select "0.1"
select select "4"
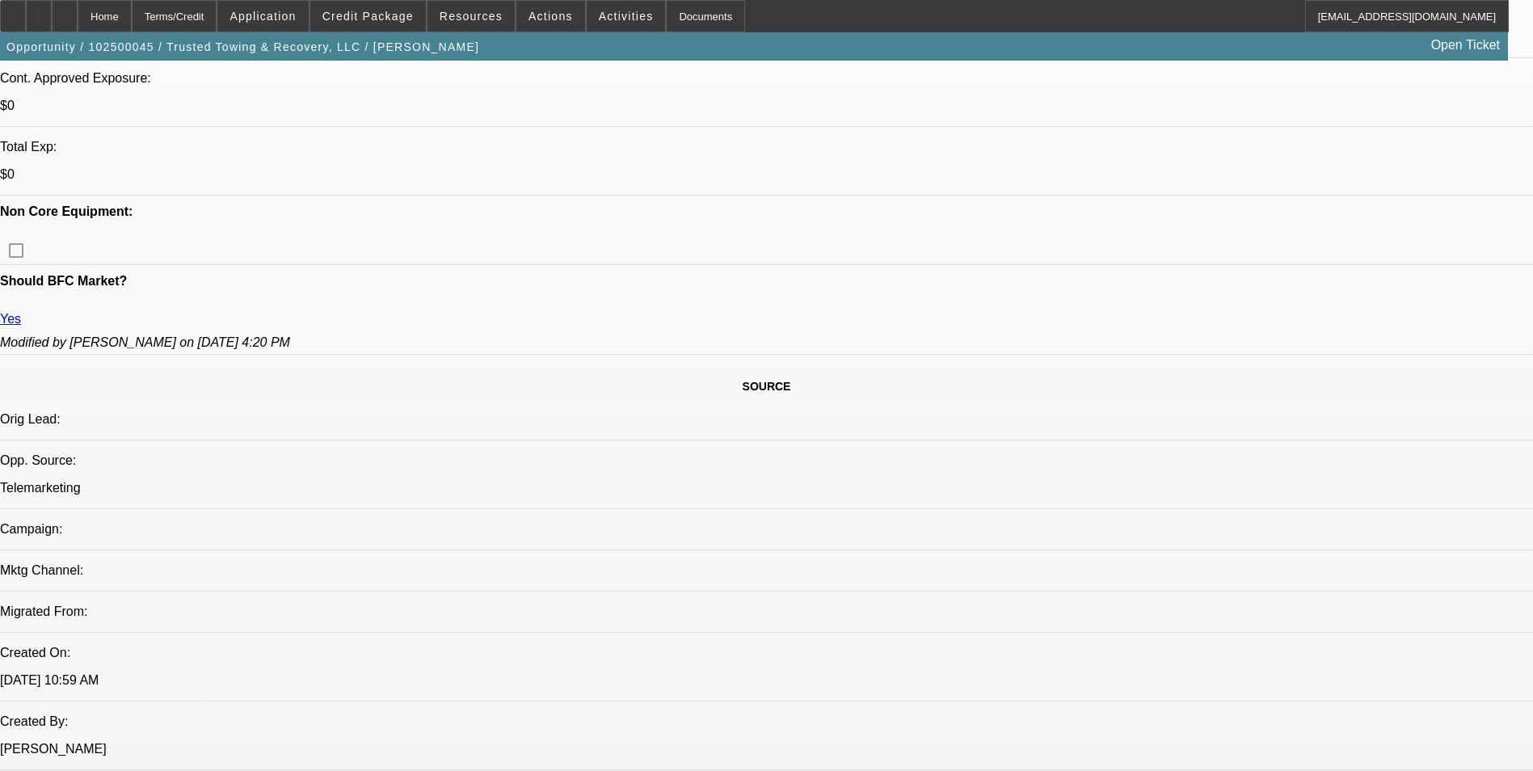
scroll to position [323, 0]
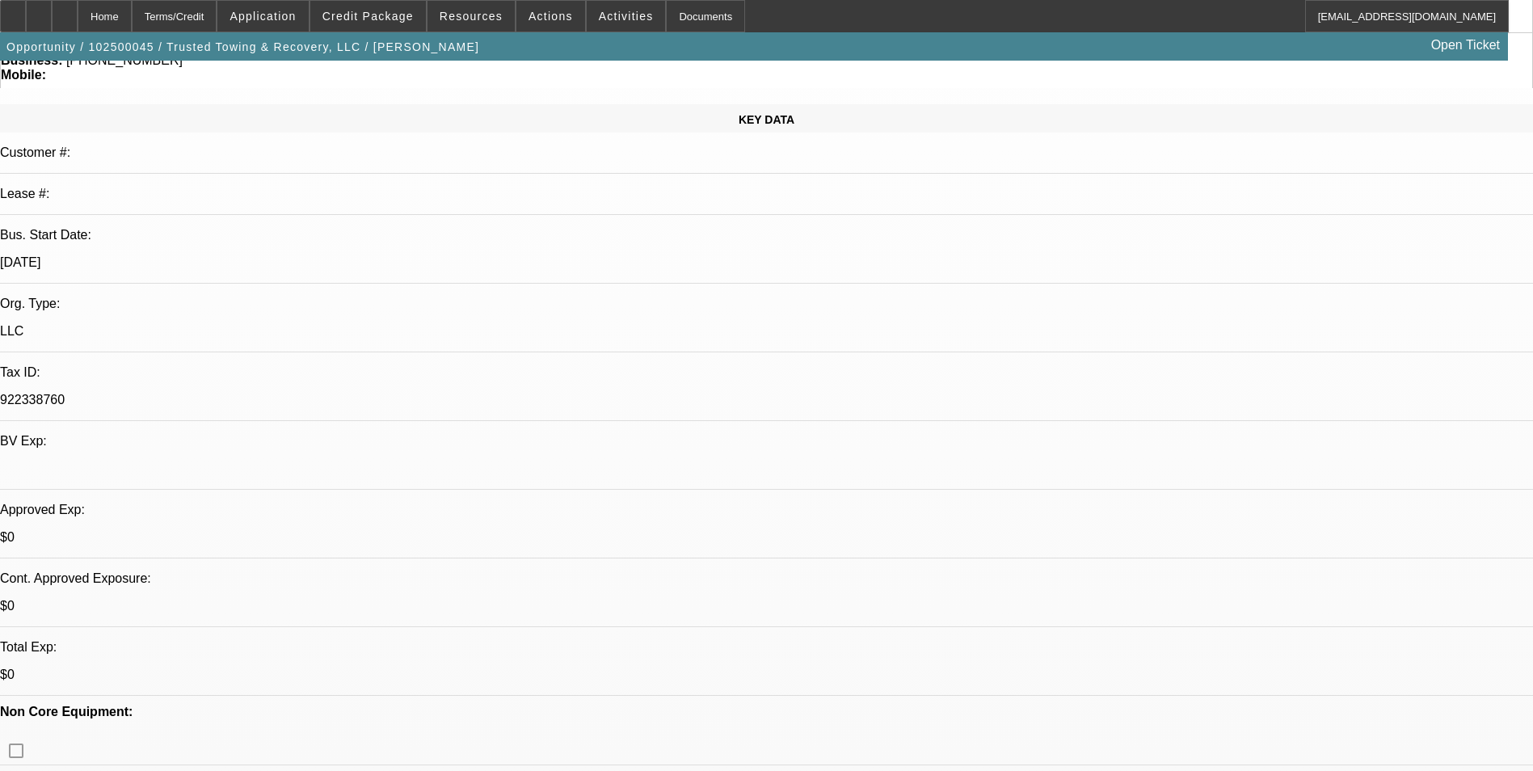
scroll to position [0, 0]
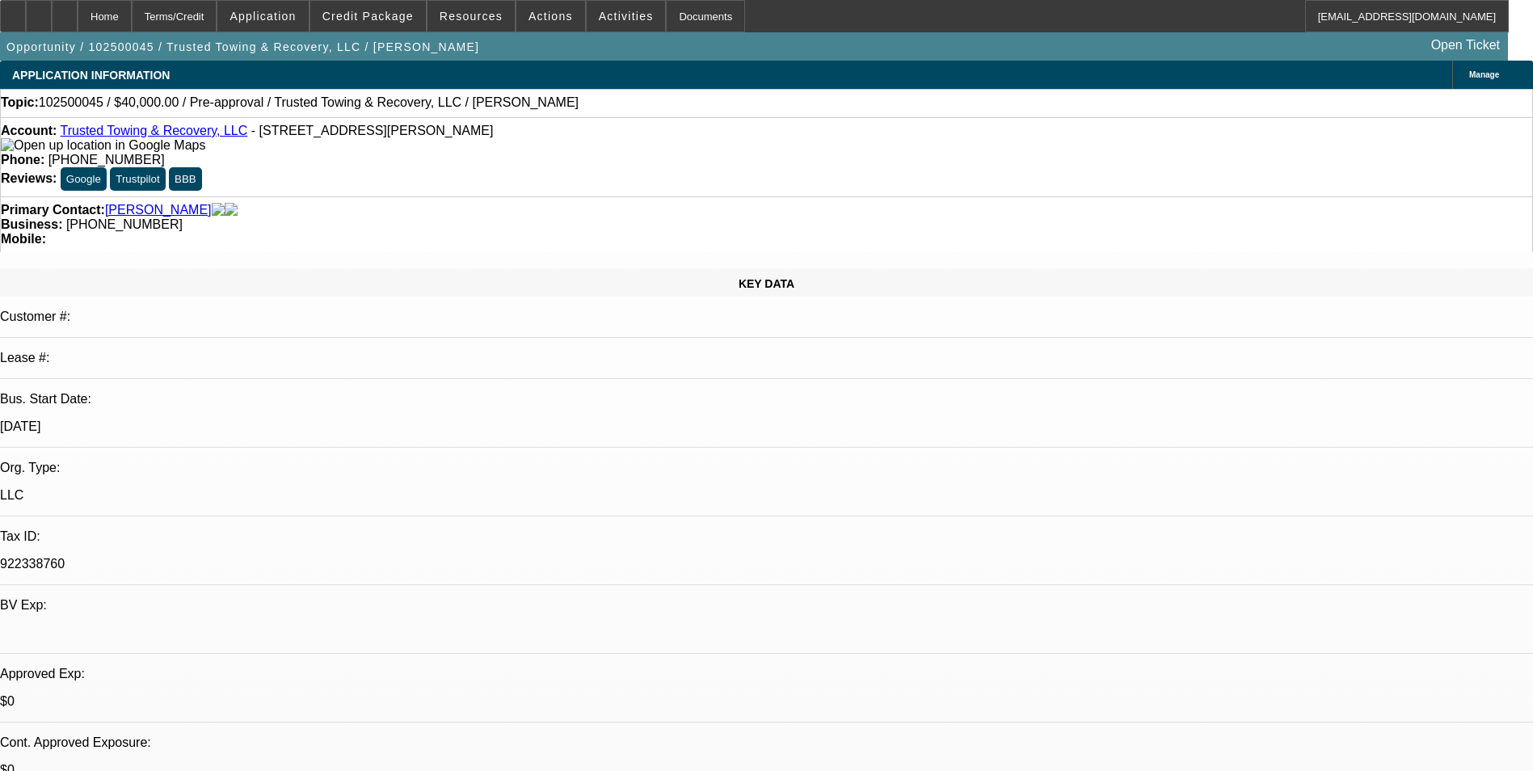
radio input "true"
type textarea "He is looking for Ford 450 or 550 snatch truck - just hired an employee which i…"
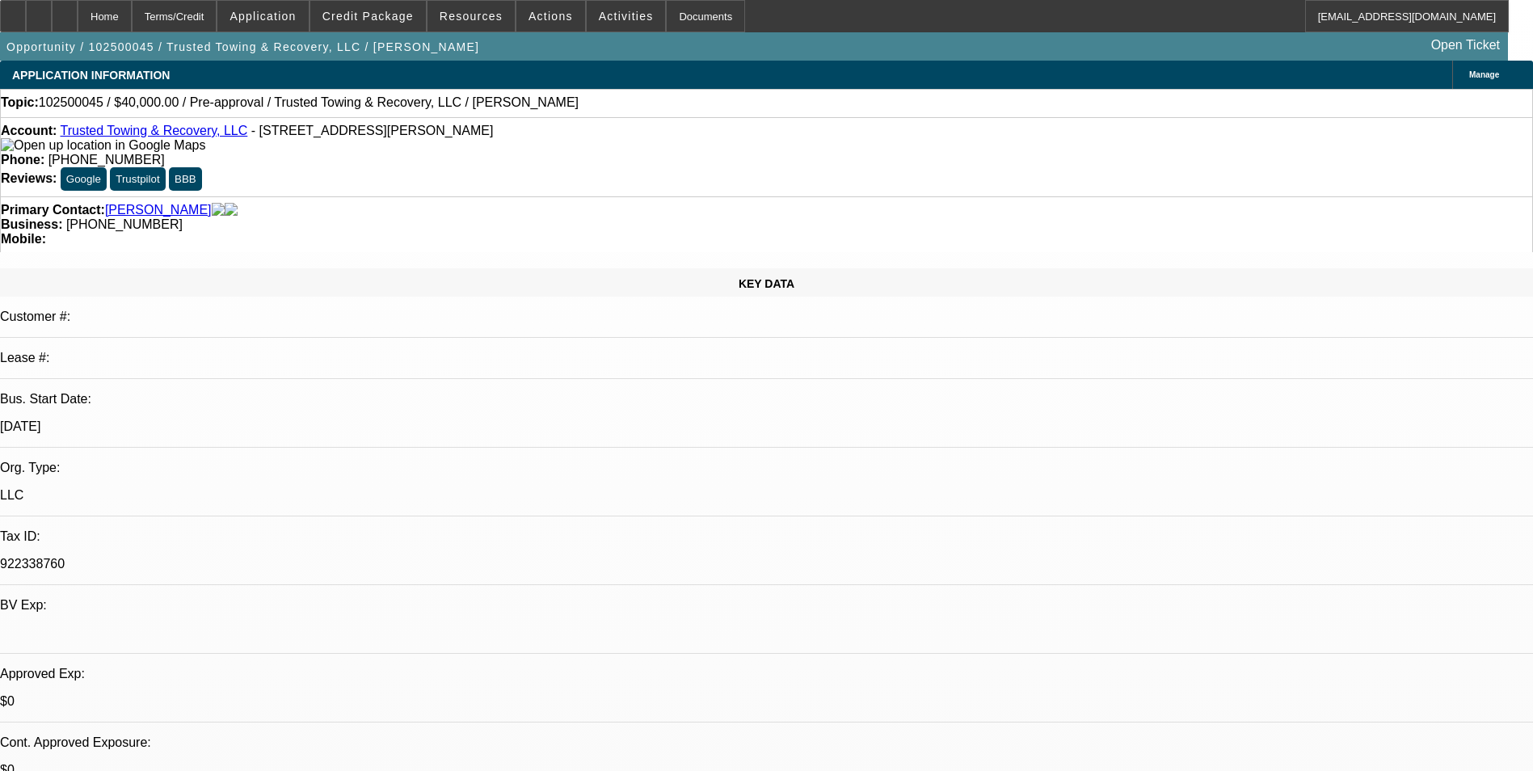
radio input "true"
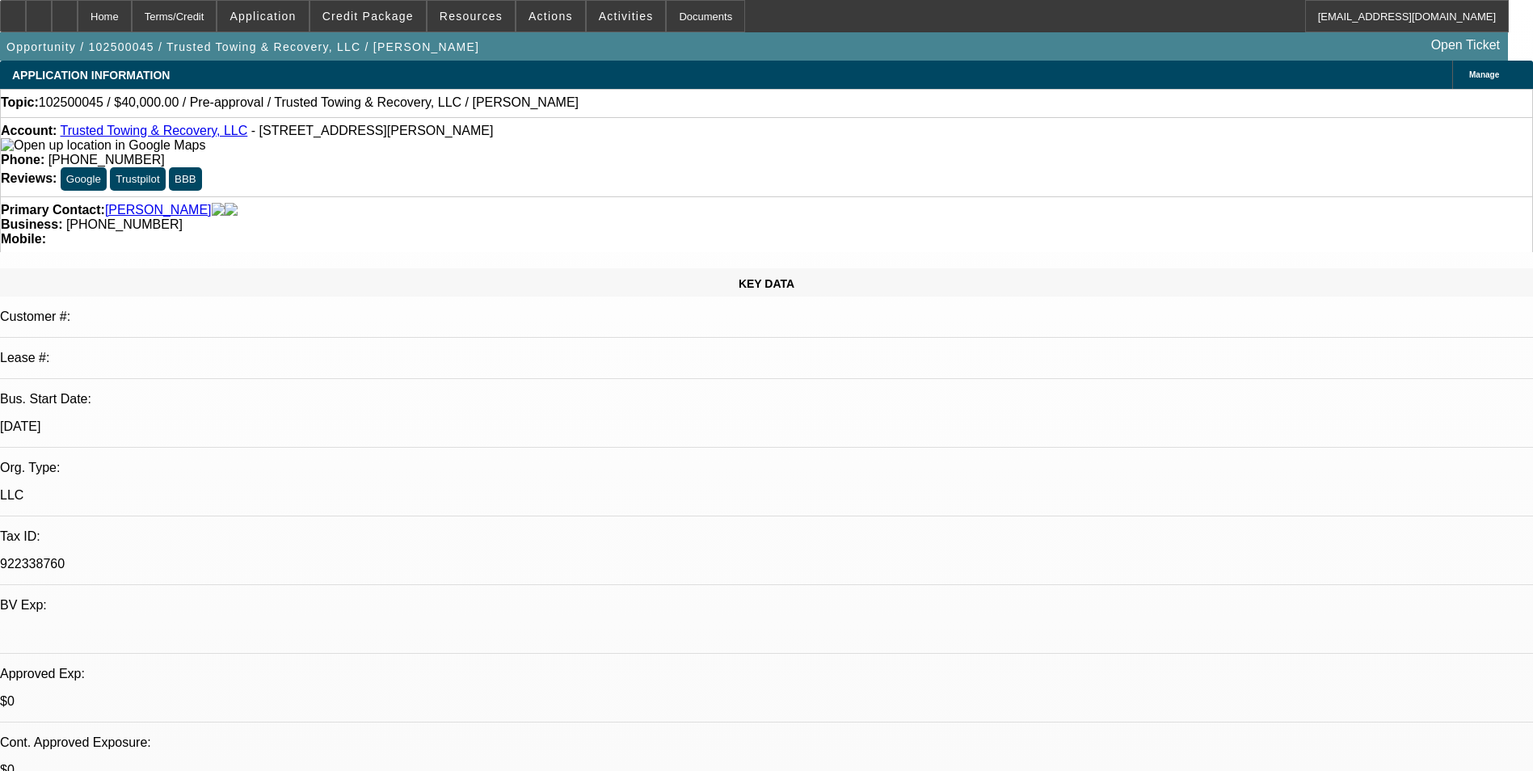
click at [65, 11] on icon at bounding box center [65, 11] width 0 height 0
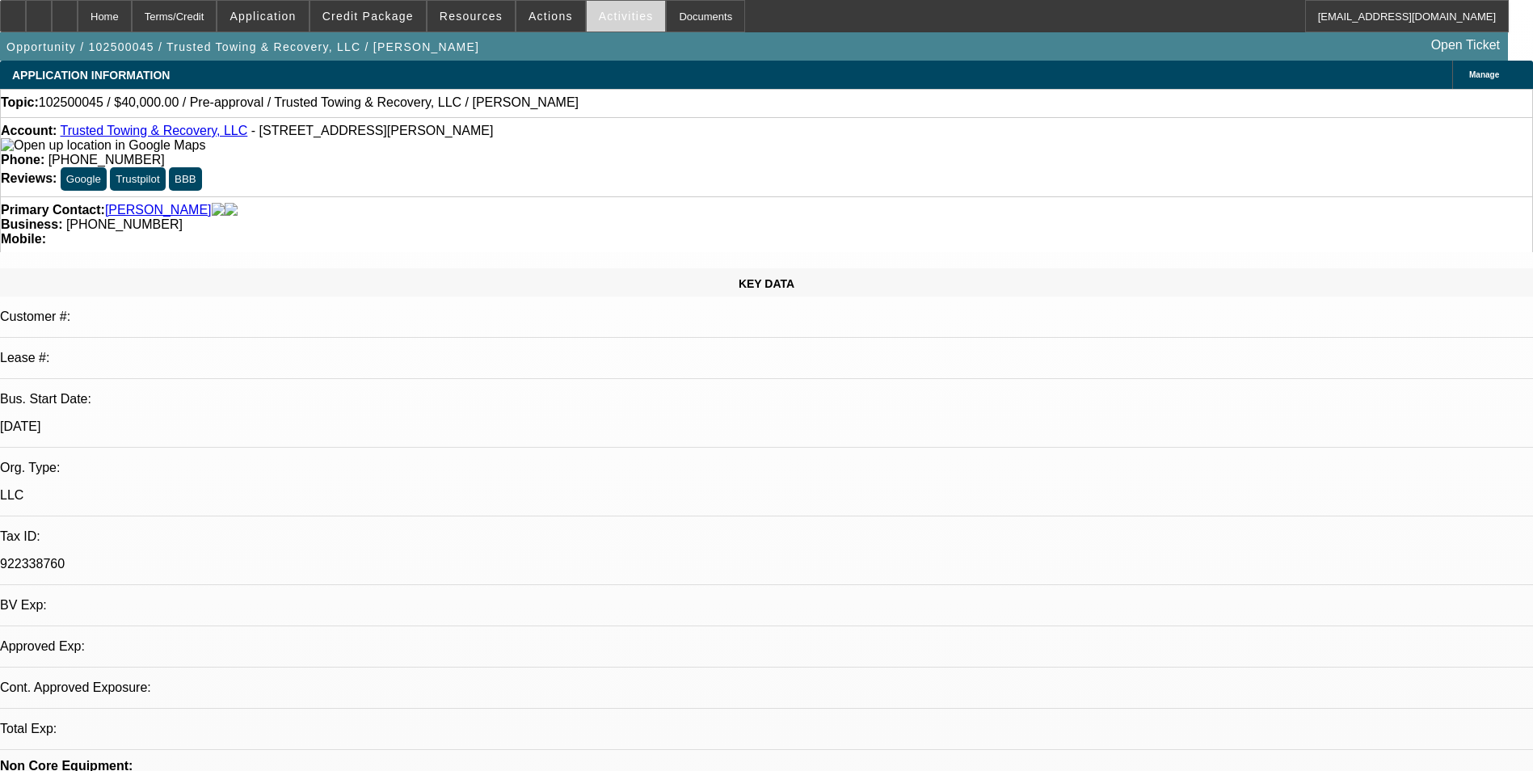
select select "0"
select select "2"
select select "0.1"
select select "1"
select select "2"
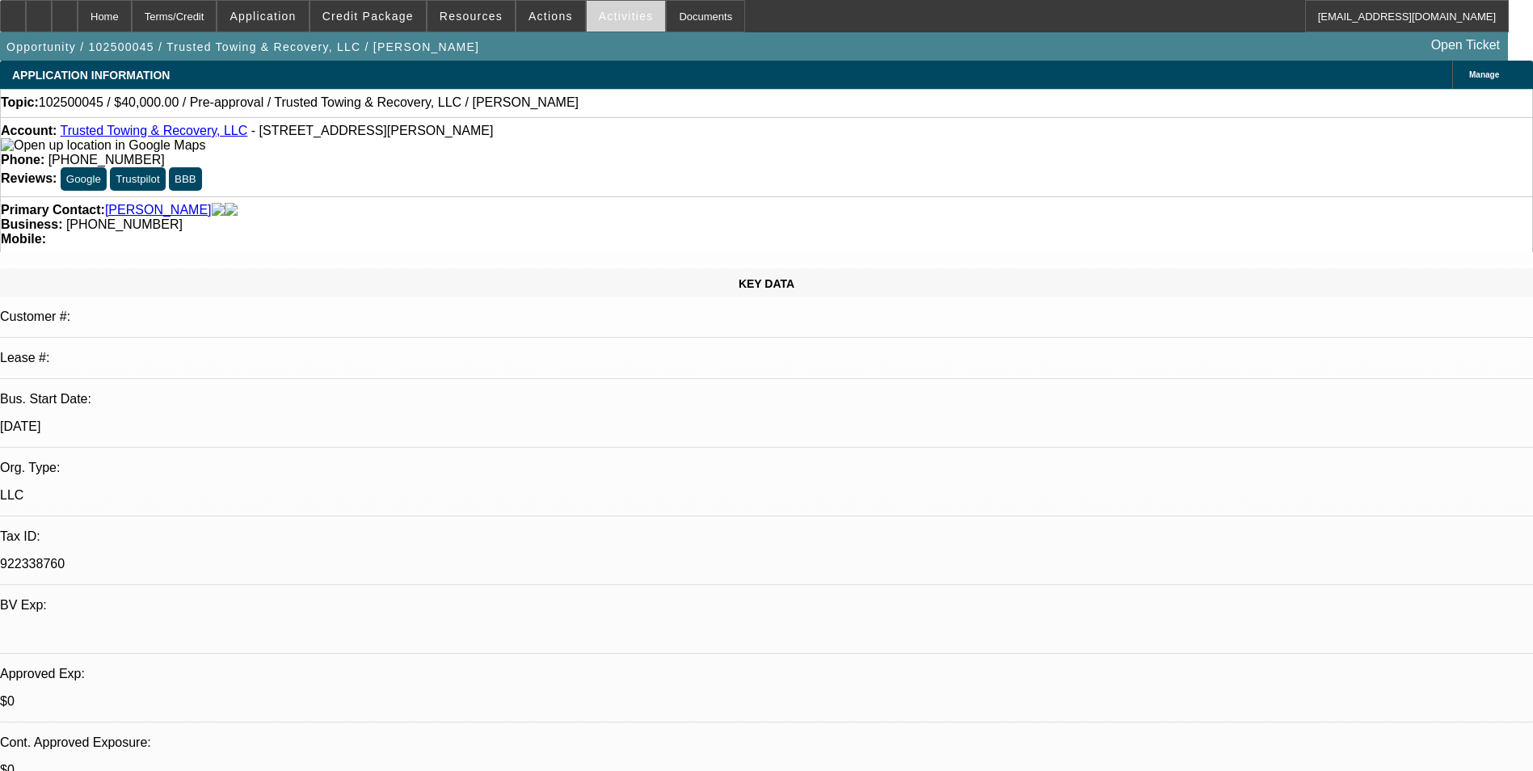
select select "4"
click at [296, 14] on span "Application" at bounding box center [263, 16] width 66 height 13
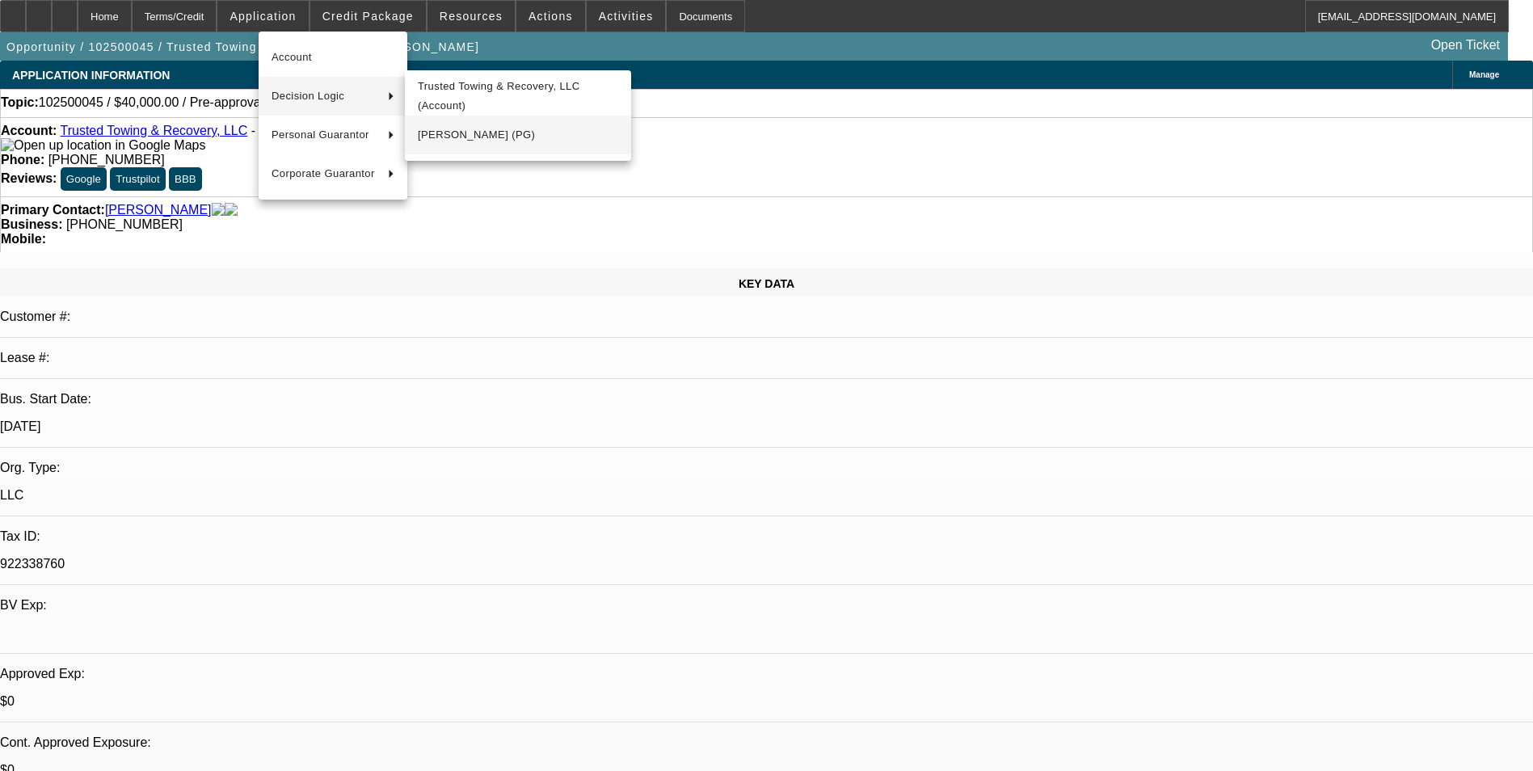
click at [482, 137] on span "Shawn Fecteau (PG)" at bounding box center [518, 134] width 200 height 19
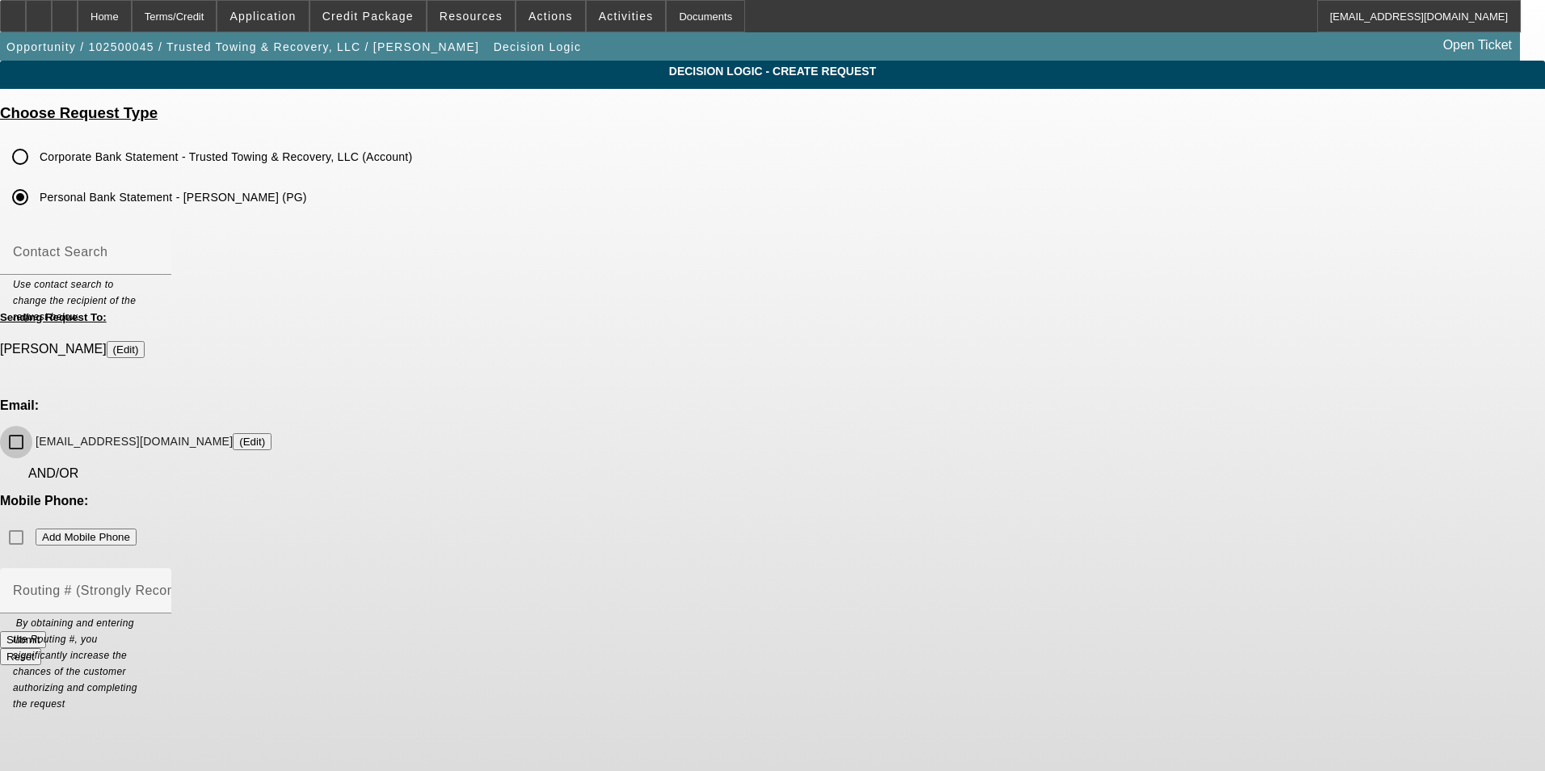
click at [32, 426] on input "trustedtowingandrecovery@yahoo.com (Edit)" at bounding box center [16, 442] width 32 height 32
checkbox input "true"
click at [46, 631] on button "Submit" at bounding box center [23, 639] width 46 height 17
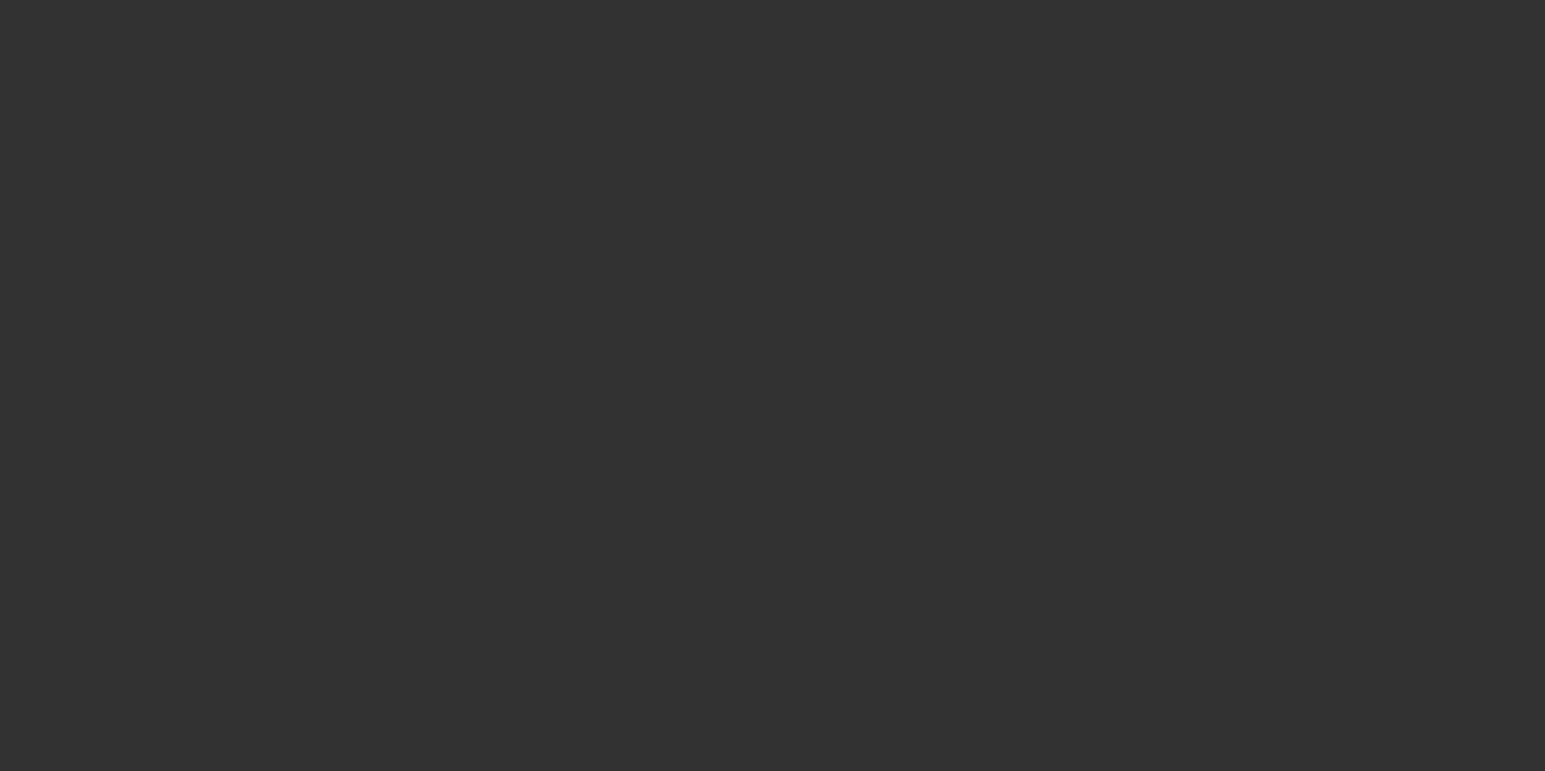
select select "0"
select select "2"
select select "0.1"
select select "4"
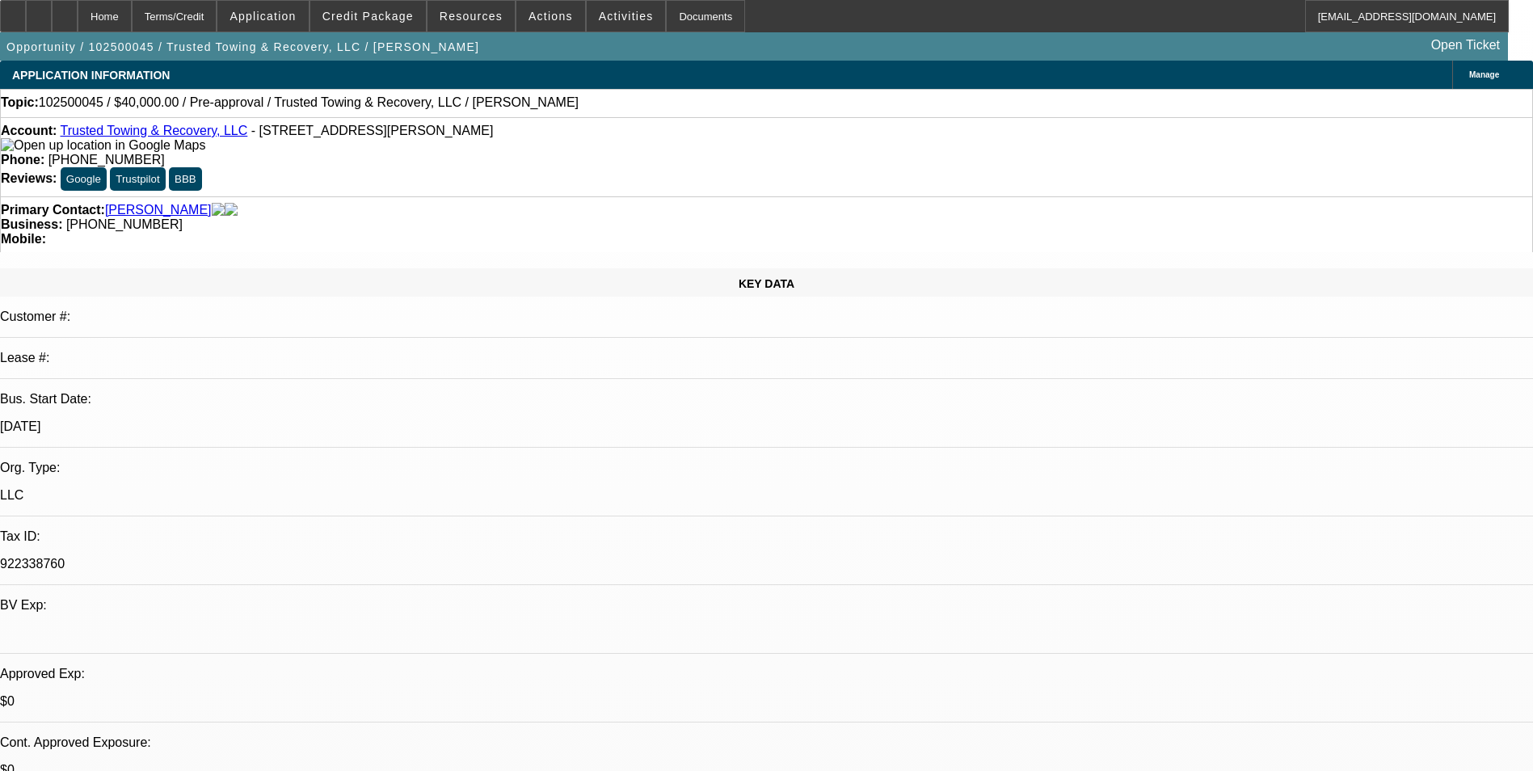
click at [146, 203] on link "Worley, Dylan" at bounding box center [158, 210] width 107 height 15
click at [65, 11] on icon at bounding box center [65, 11] width 0 height 0
select select "0"
select select "2"
select select "0.1"
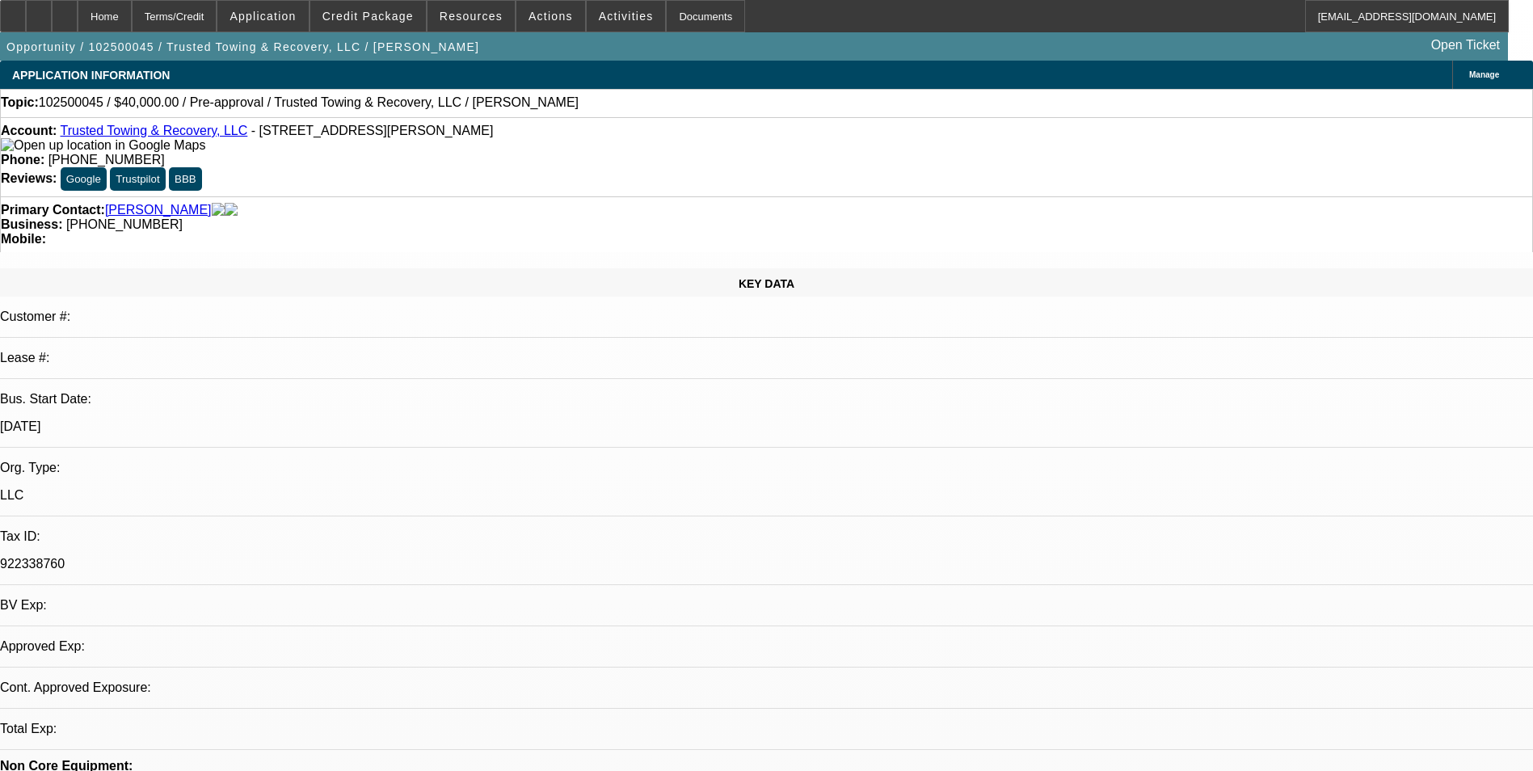
select select "1"
select select "2"
select select "4"
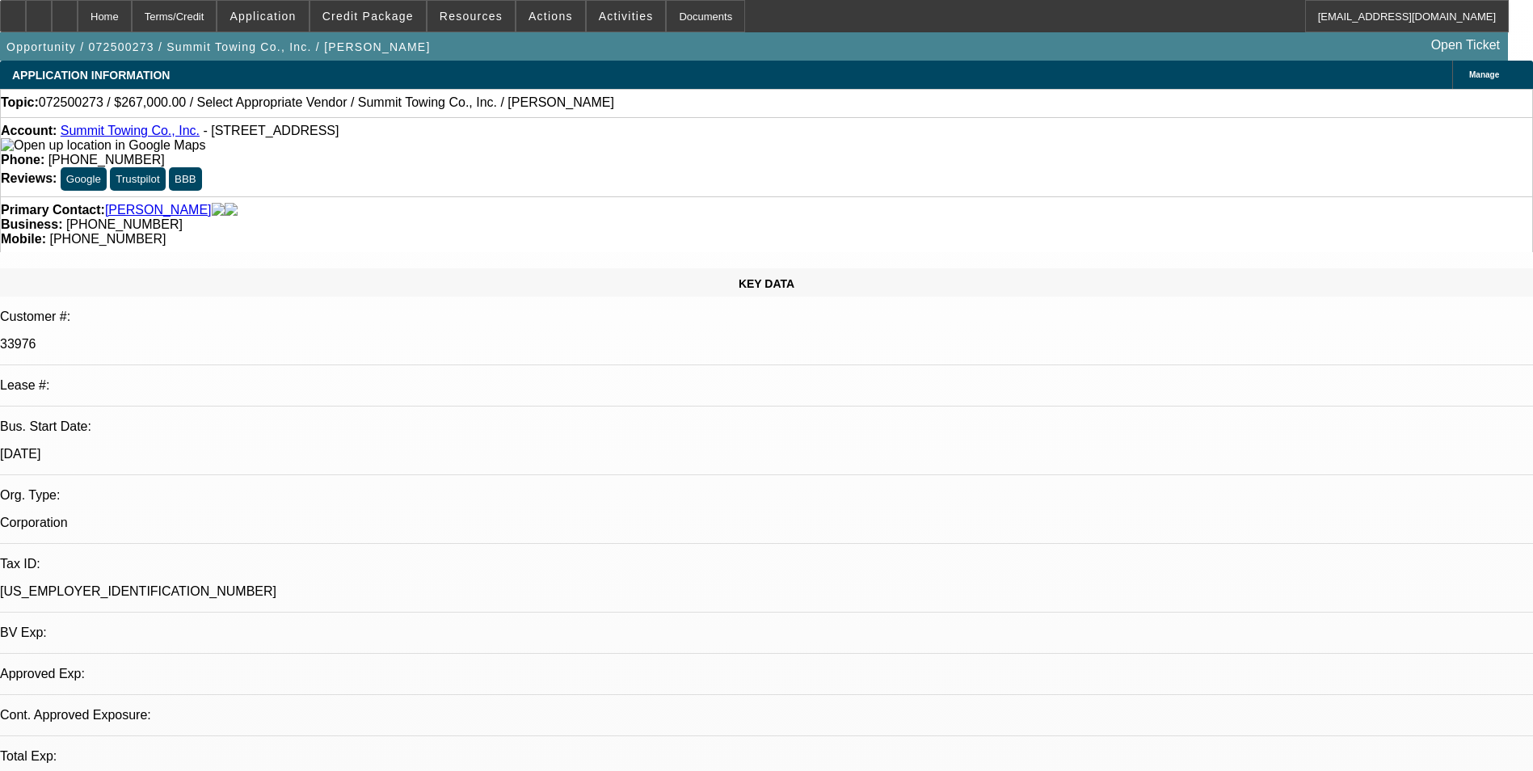
select select "0"
select select "2"
select select "0.1"
select select "1"
select select "2"
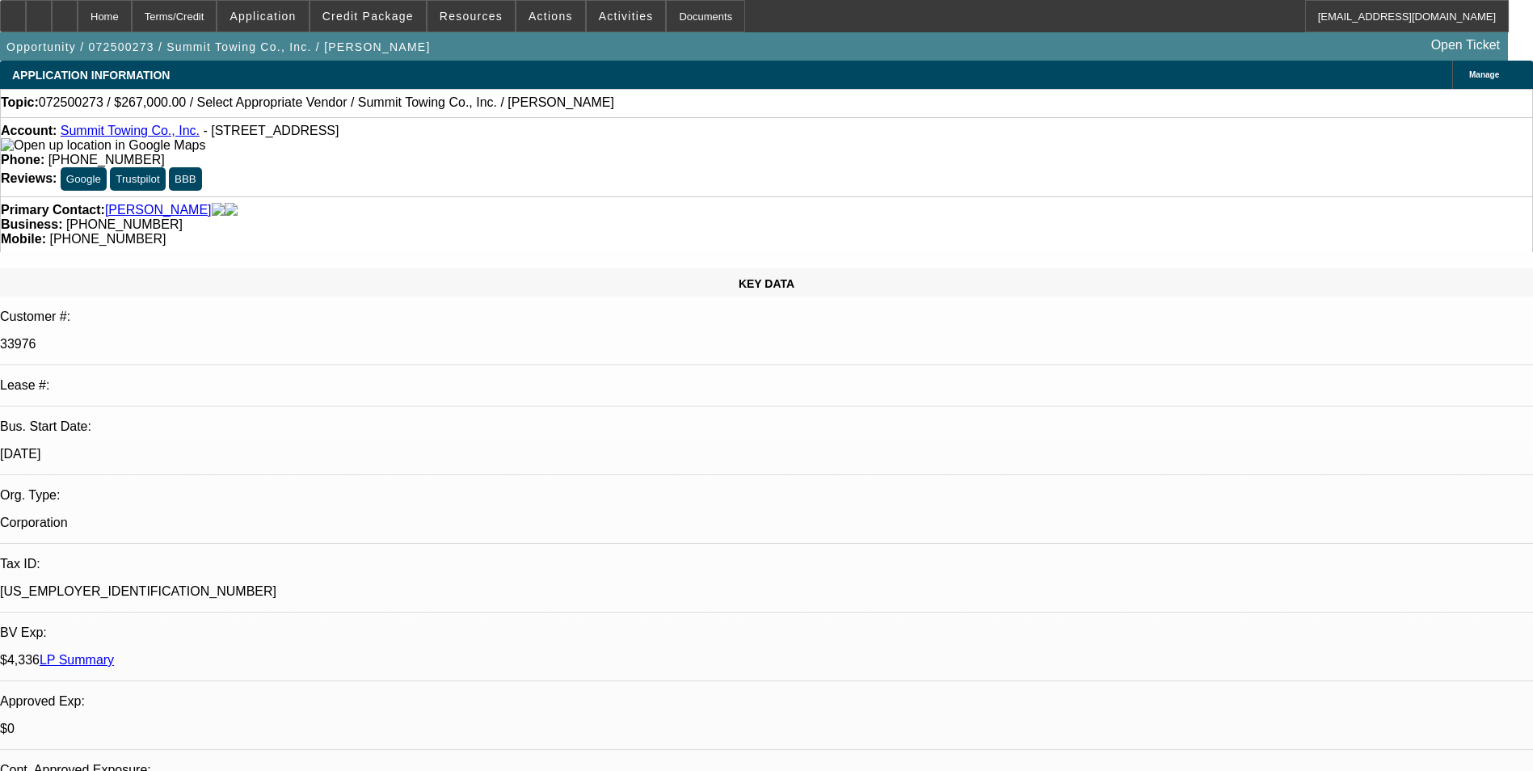
select select "4"
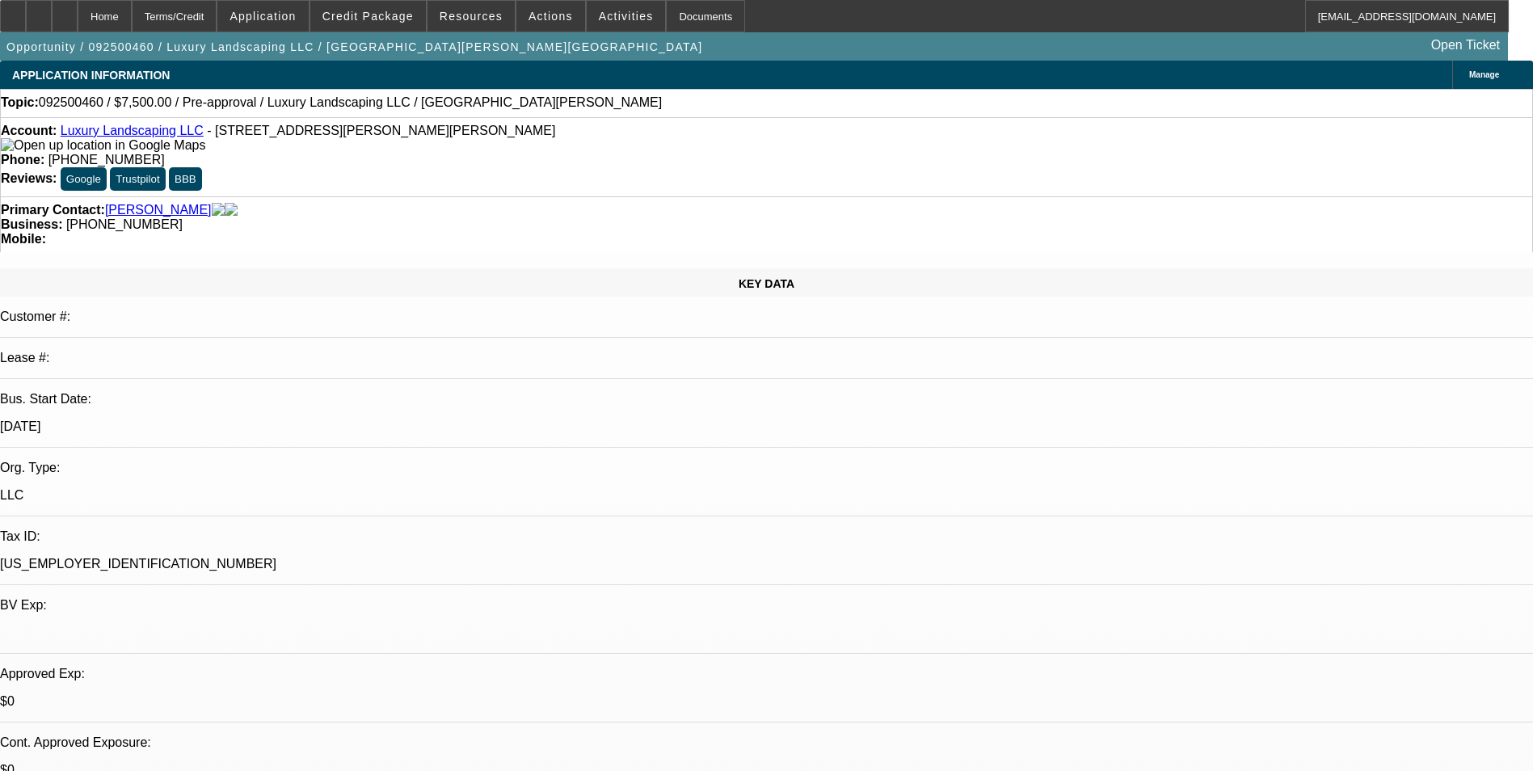
select select "0"
select select "2"
select select "0.1"
select select "4"
